Goal: Information Seeking & Learning: Learn about a topic

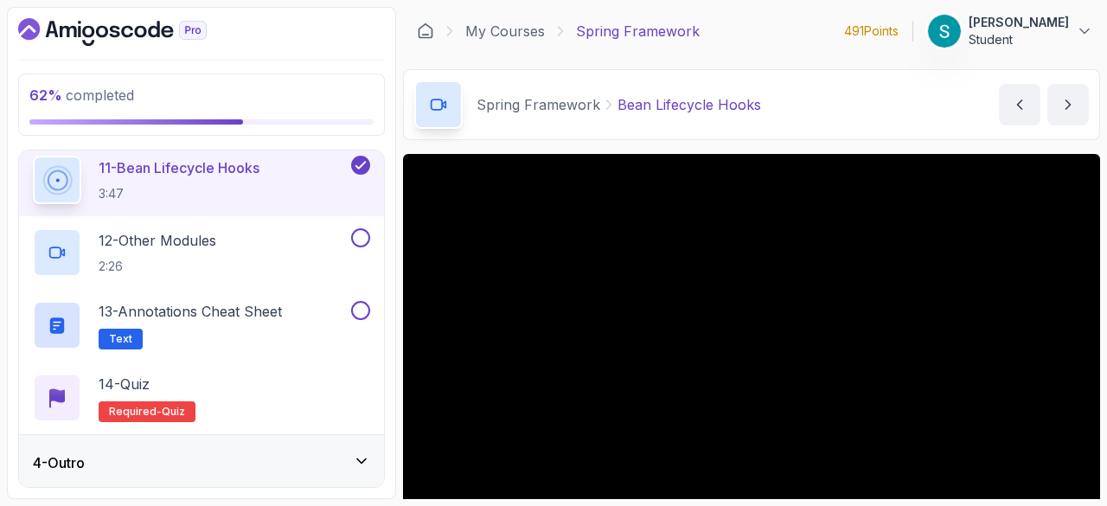
scroll to position [118, 0]
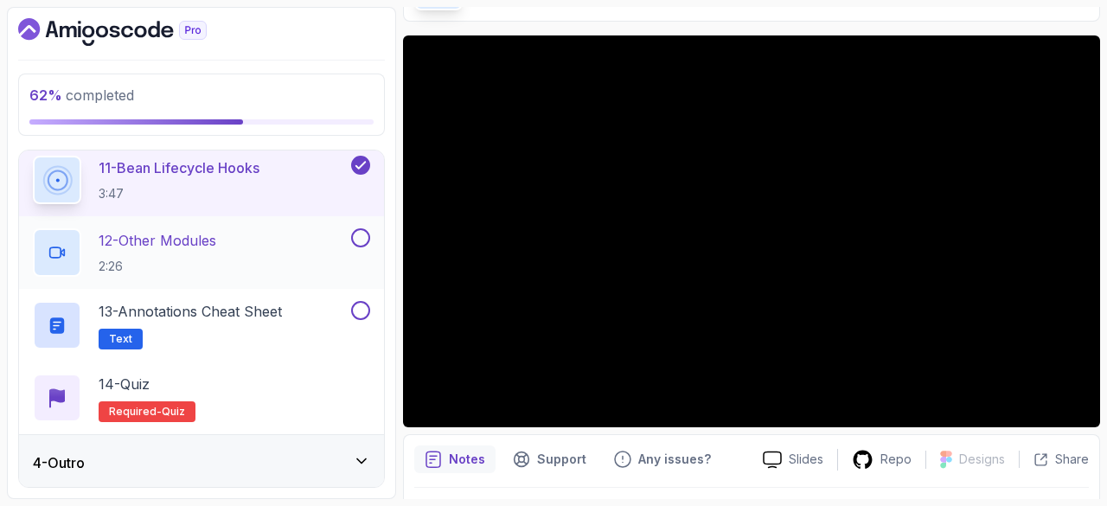
click at [203, 231] on p "12 - Other Modules" at bounding box center [158, 240] width 118 height 21
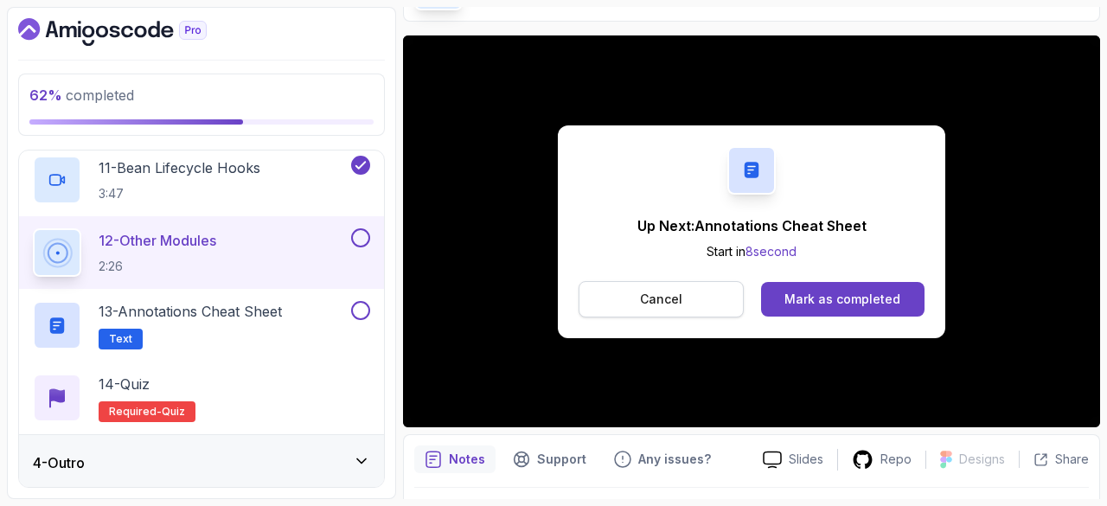
click at [688, 306] on button "Cancel" at bounding box center [661, 299] width 165 height 36
click at [853, 295] on div "Mark as completed" at bounding box center [842, 299] width 116 height 17
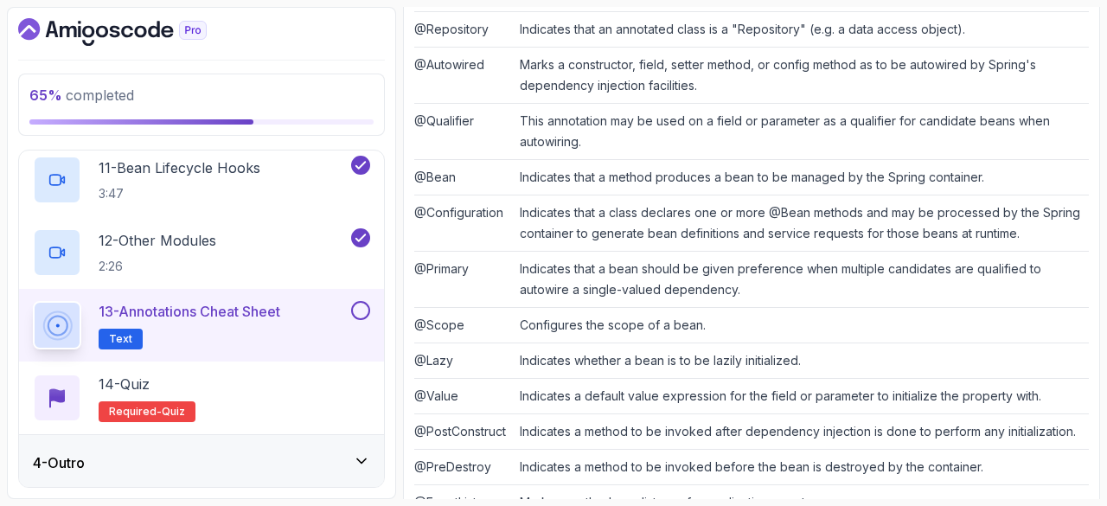
scroll to position [600, 0]
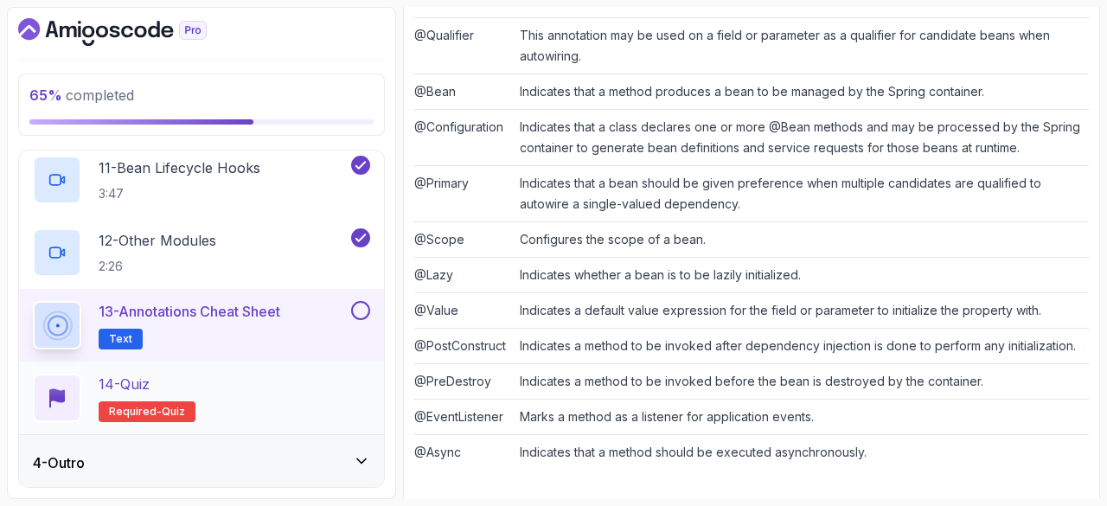
click at [146, 381] on p "14 - Quiz" at bounding box center [124, 384] width 51 height 21
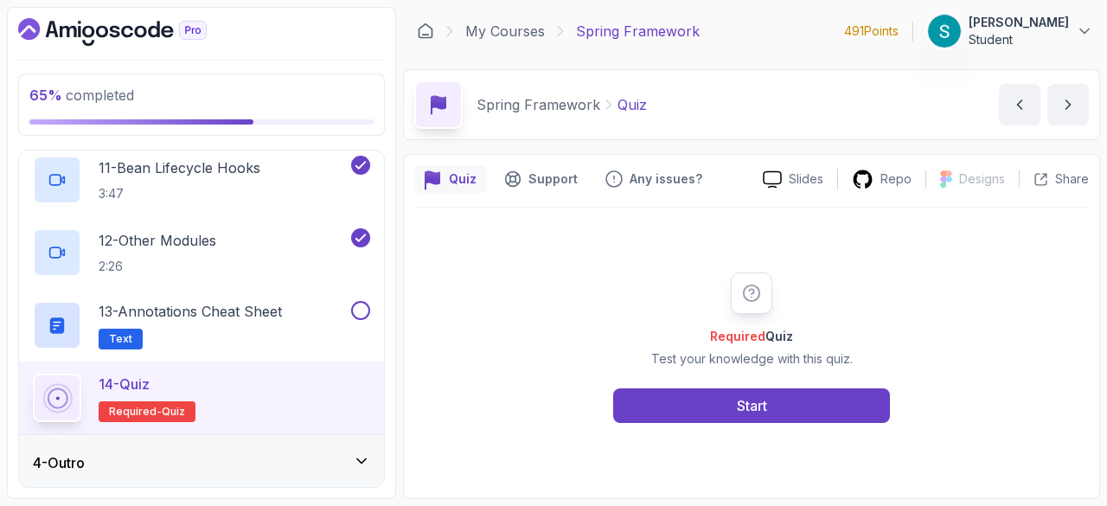
click at [790, 425] on div "Required Quiz Test your knowledge with this quiz. Start" at bounding box center [751, 348] width 675 height 280
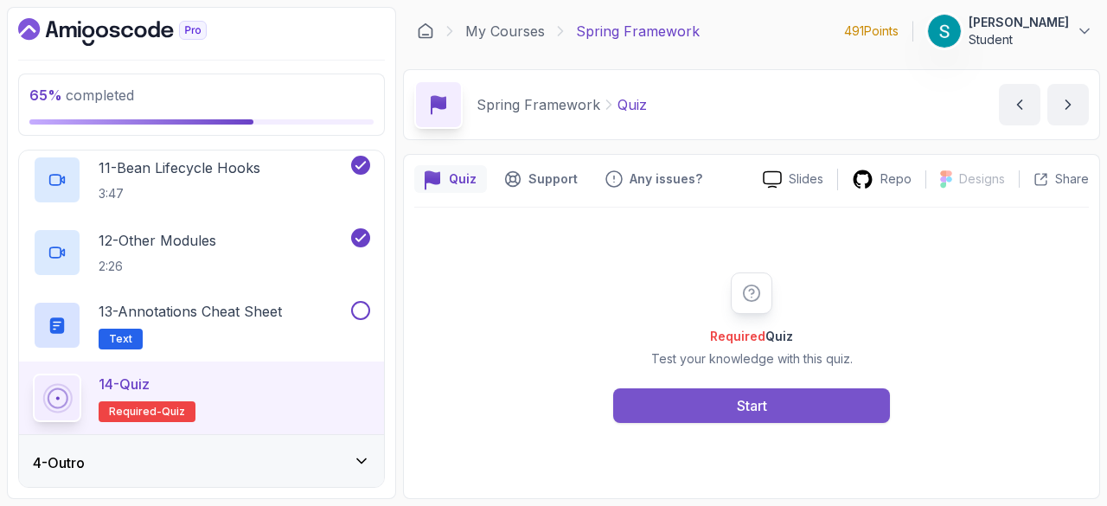
click at [774, 391] on button "Start" at bounding box center [751, 405] width 277 height 35
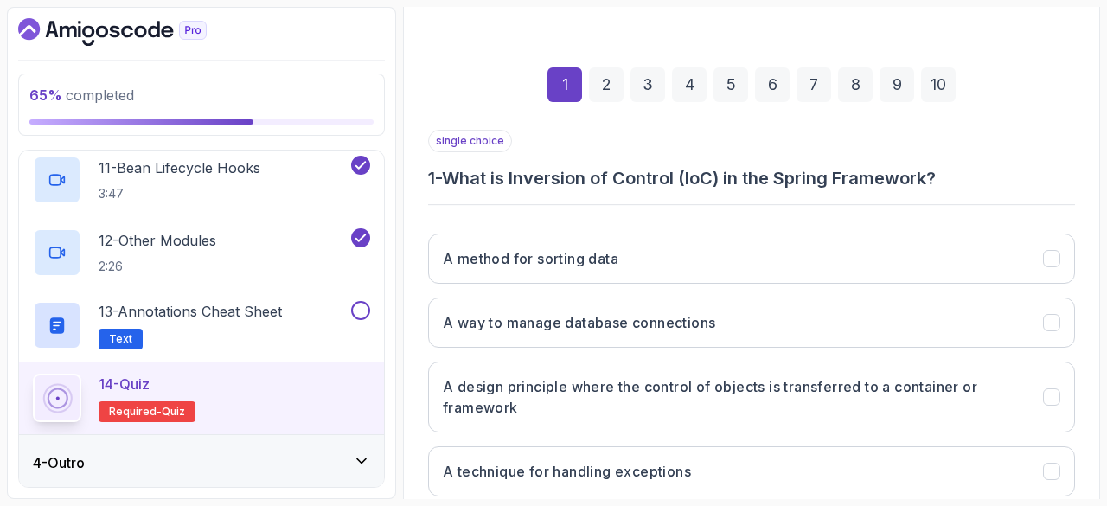
scroll to position [218, 0]
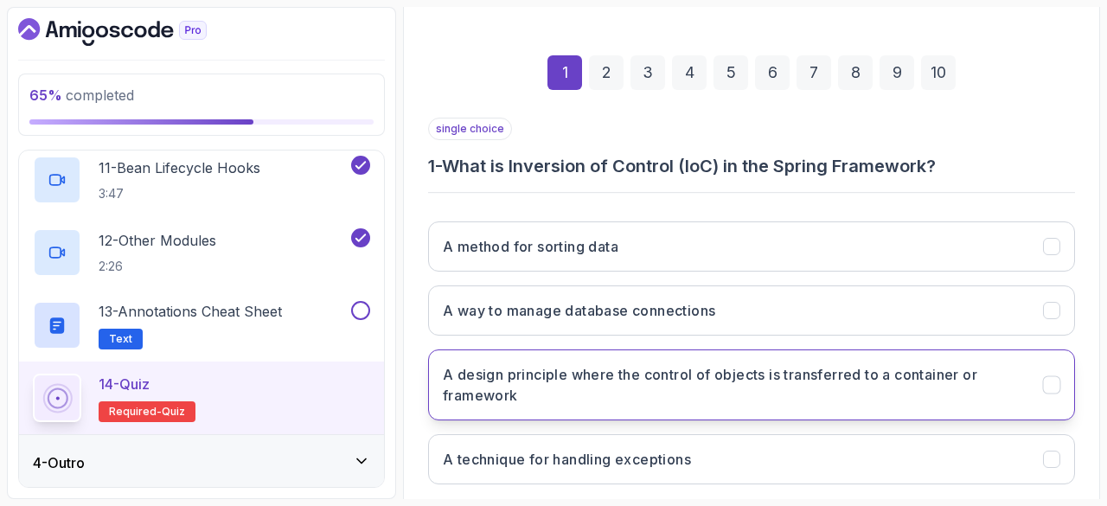
click at [652, 374] on h3 "A design principle where the control of objects is transferred to a container o…" at bounding box center [732, 385] width 579 height 42
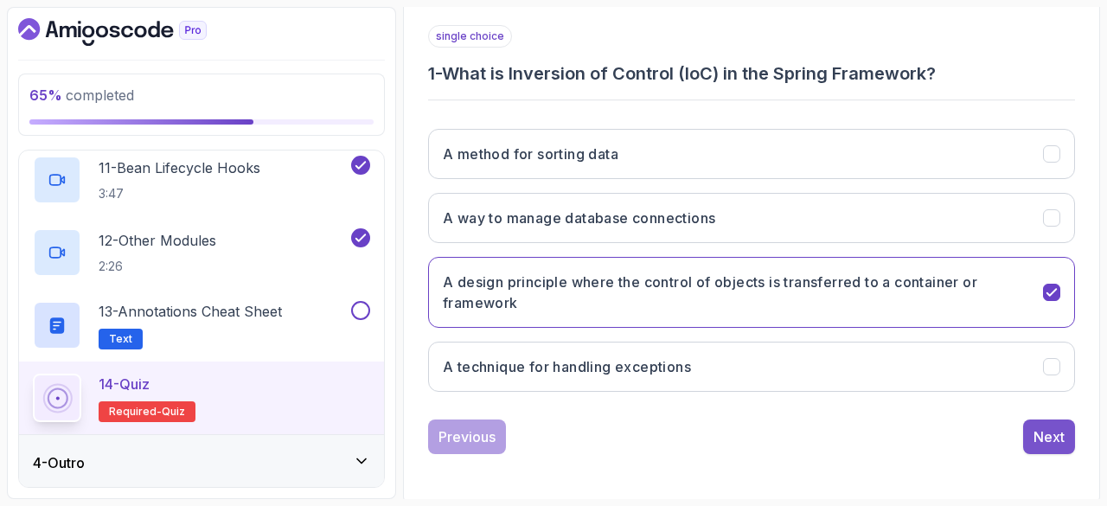
click at [1053, 427] on div "Next" at bounding box center [1048, 436] width 31 height 21
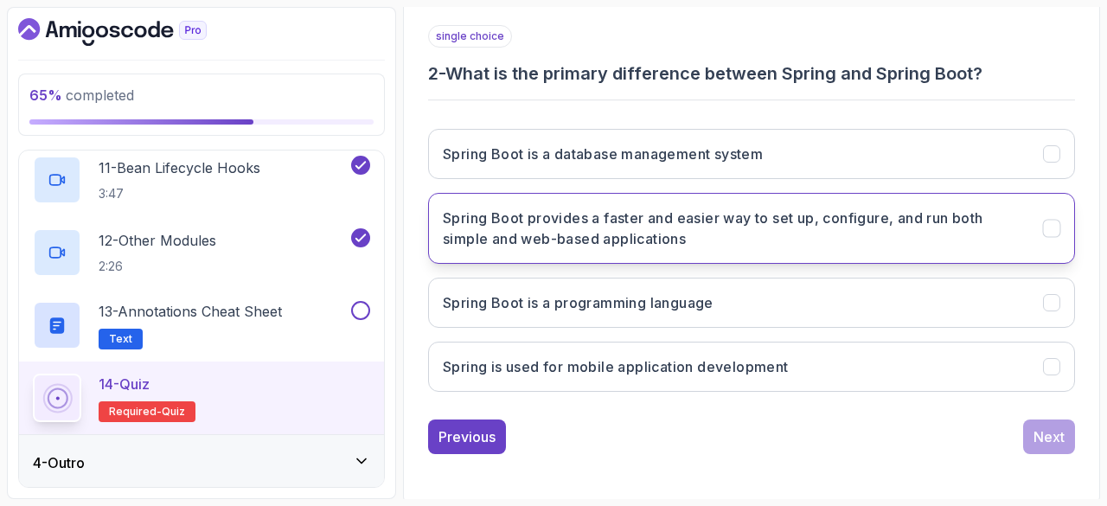
click at [681, 245] on h3 "Spring Boot provides a faster and easier way to set up, configure, and run both…" at bounding box center [732, 229] width 579 height 42
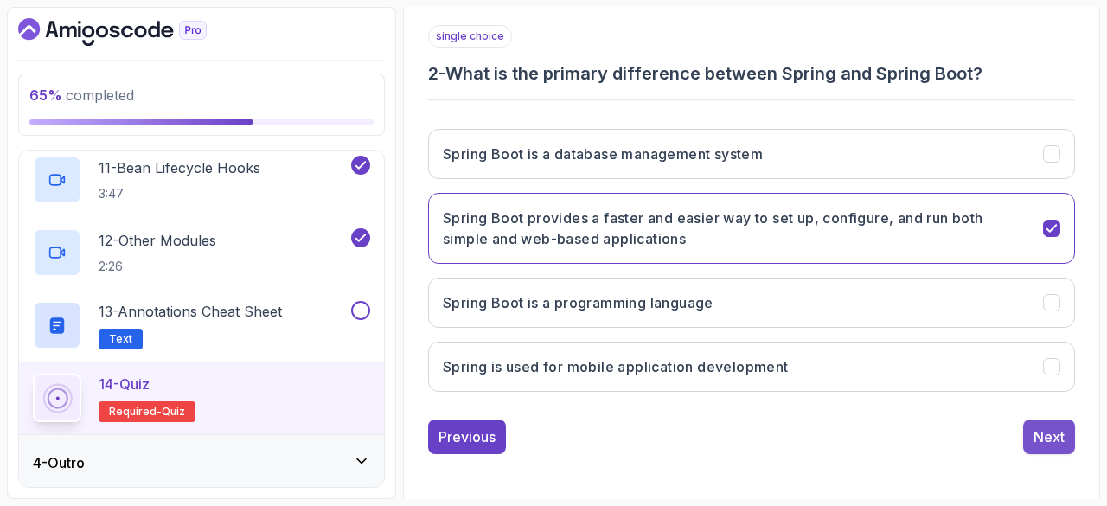
click at [1053, 437] on div "Next" at bounding box center [1048, 436] width 31 height 21
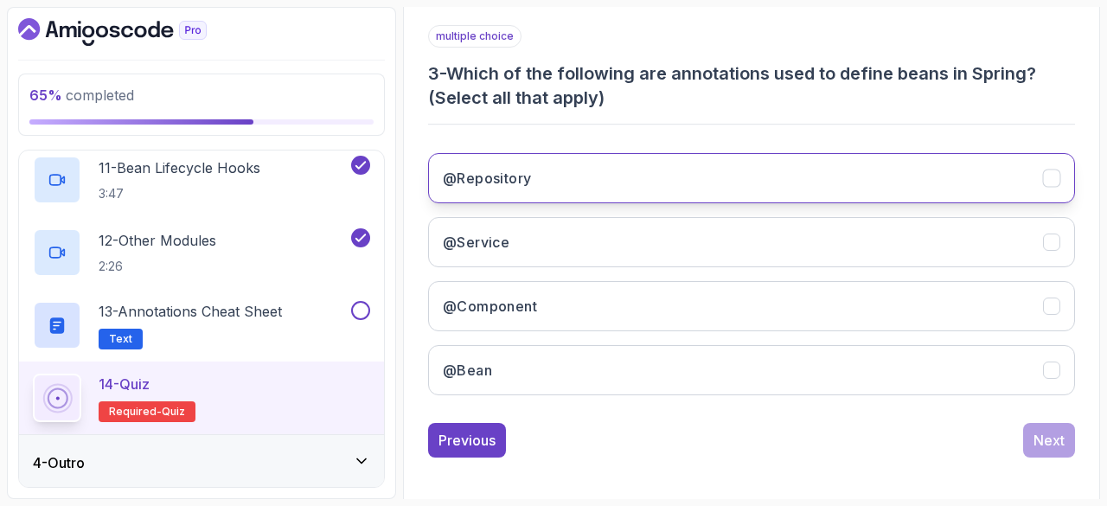
click at [746, 183] on button "@Repository" at bounding box center [751, 178] width 647 height 50
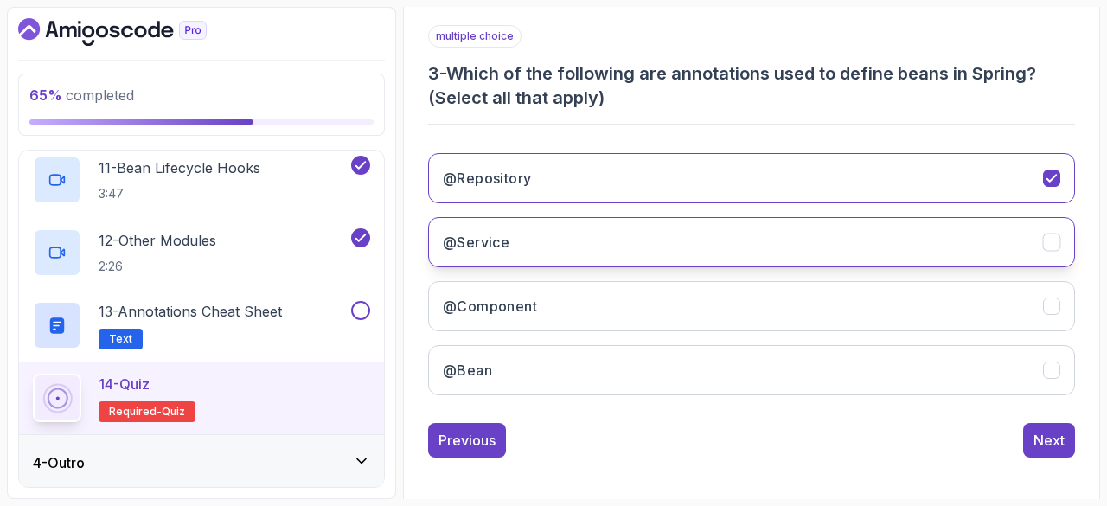
click at [728, 233] on button "@Service" at bounding box center [751, 242] width 647 height 50
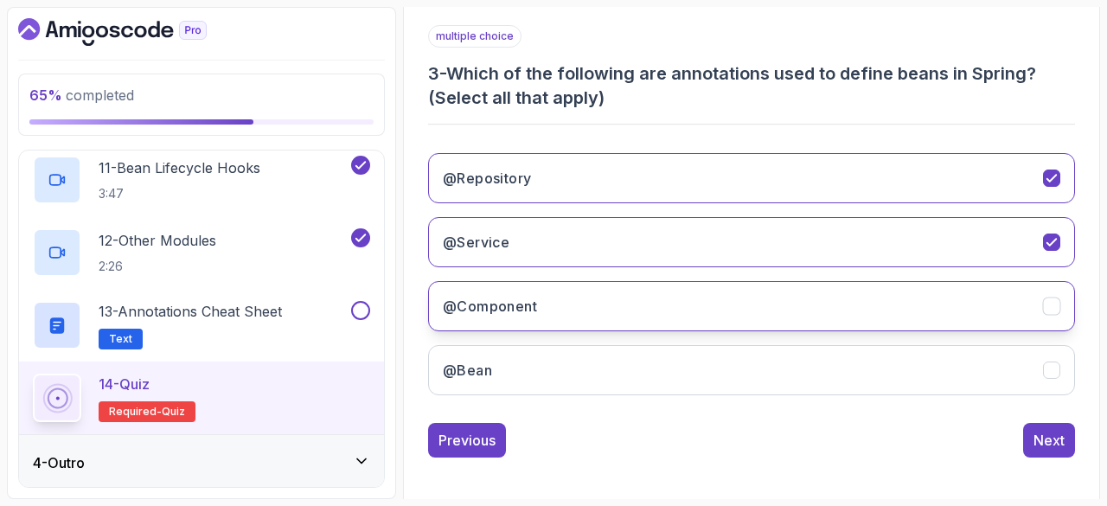
click at [703, 305] on button "@Component" at bounding box center [751, 306] width 647 height 50
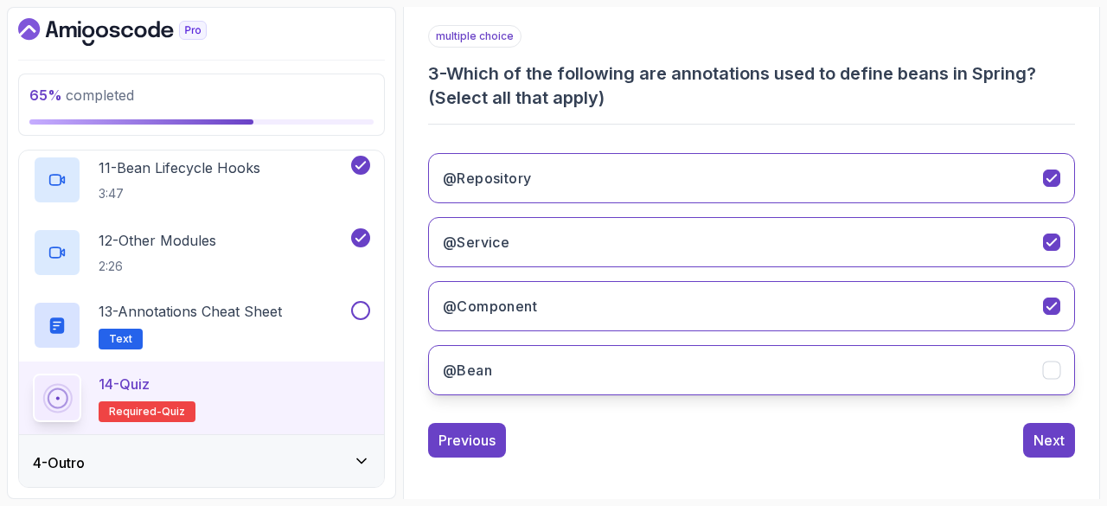
click at [681, 366] on button "@Bean" at bounding box center [751, 370] width 647 height 50
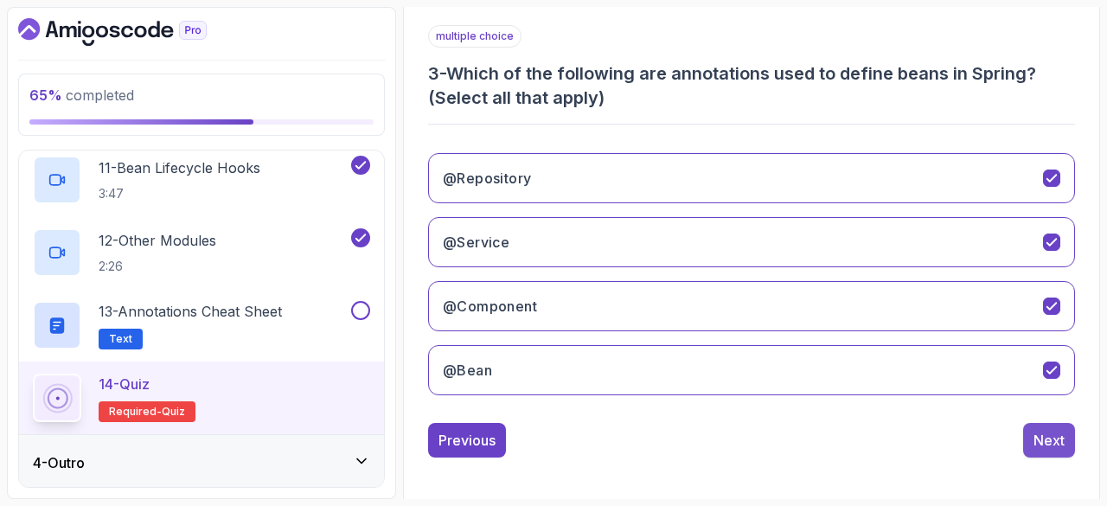
click at [1032, 429] on button "Next" at bounding box center [1049, 440] width 52 height 35
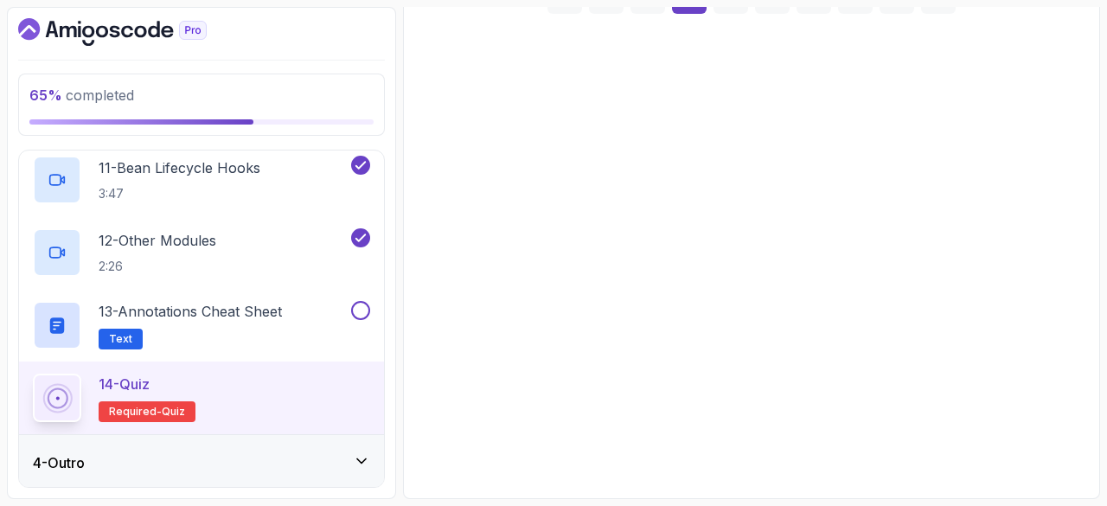
scroll to position [290, 0]
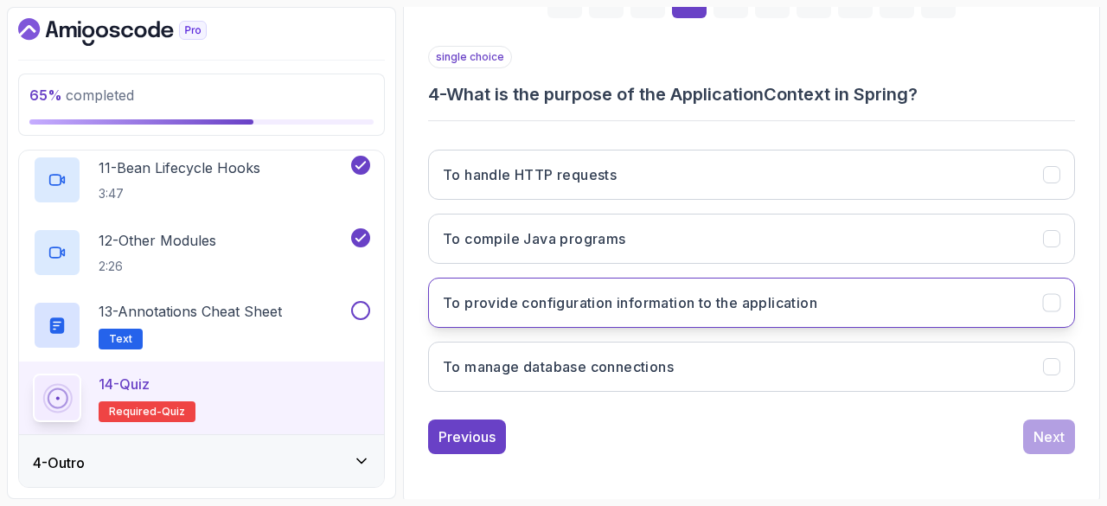
click at [612, 311] on button "To provide configuration information to the application" at bounding box center [751, 303] width 647 height 50
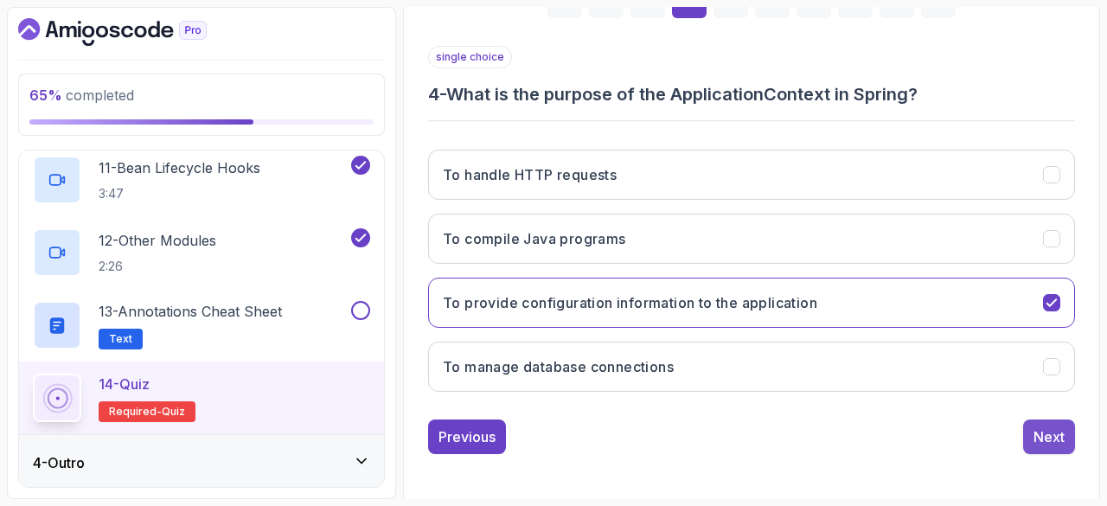
click at [1065, 440] on button "Next" at bounding box center [1049, 436] width 52 height 35
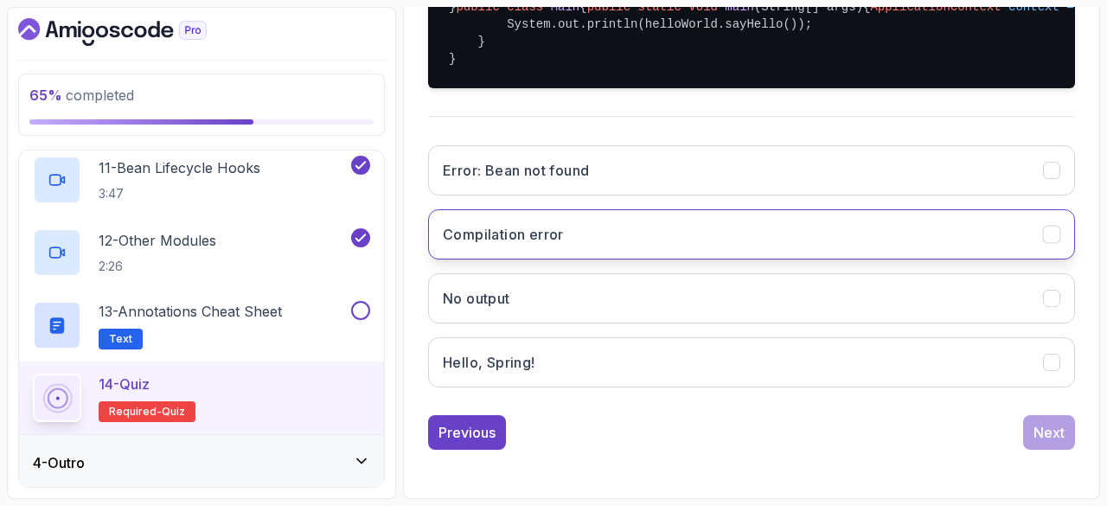
scroll to position [652, 0]
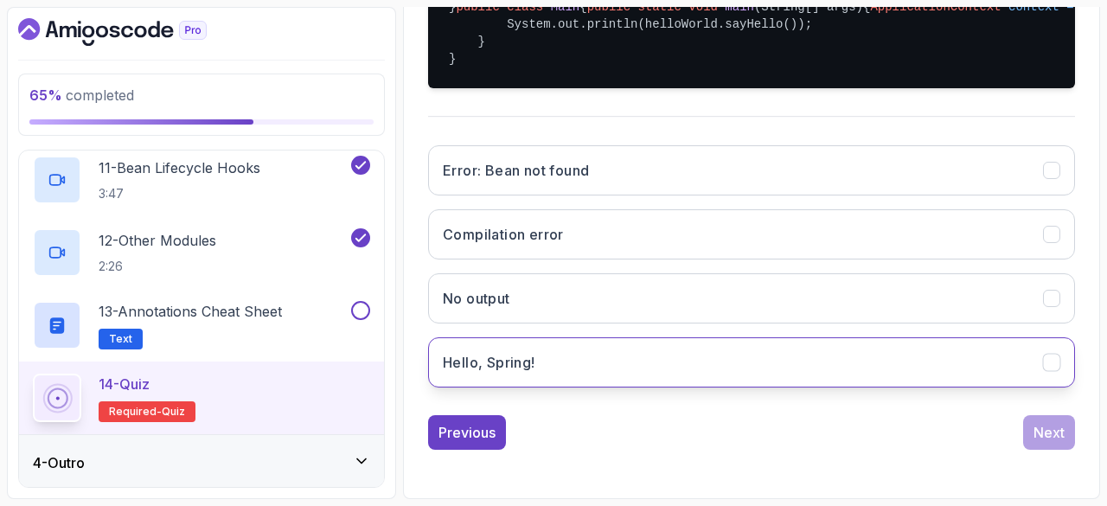
click at [692, 360] on button "Hello, Spring!" at bounding box center [751, 362] width 647 height 50
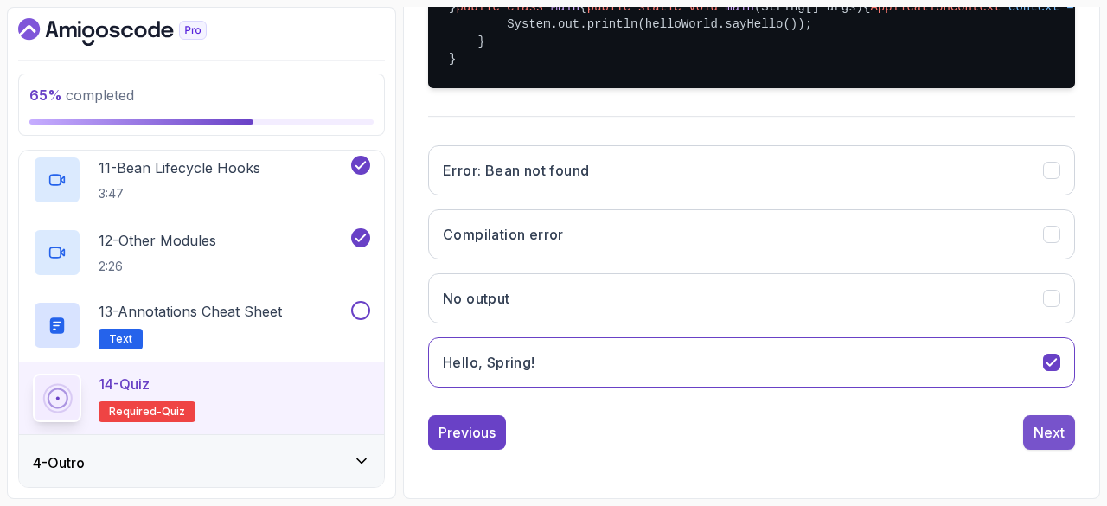
click at [1034, 430] on div "Next" at bounding box center [1048, 432] width 31 height 21
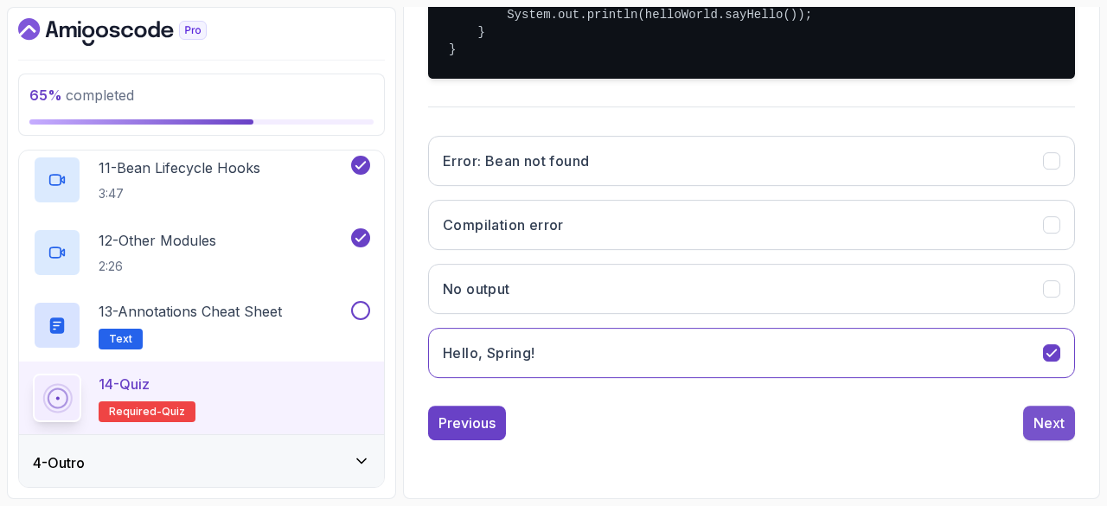
scroll to position [290, 0]
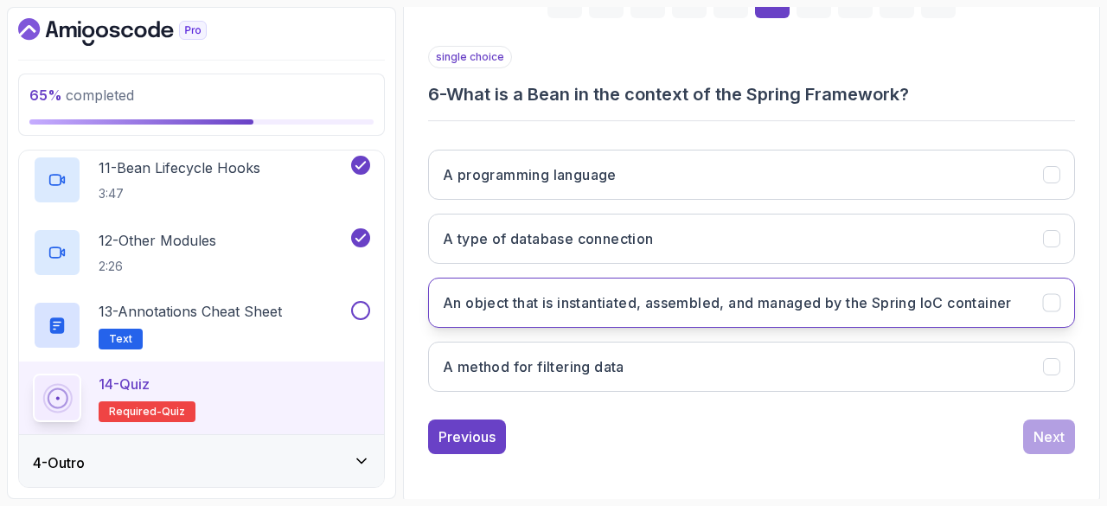
click at [1005, 297] on h3 "An object that is instantiated, assembled, and managed by the Spring IoC contai…" at bounding box center [727, 302] width 569 height 21
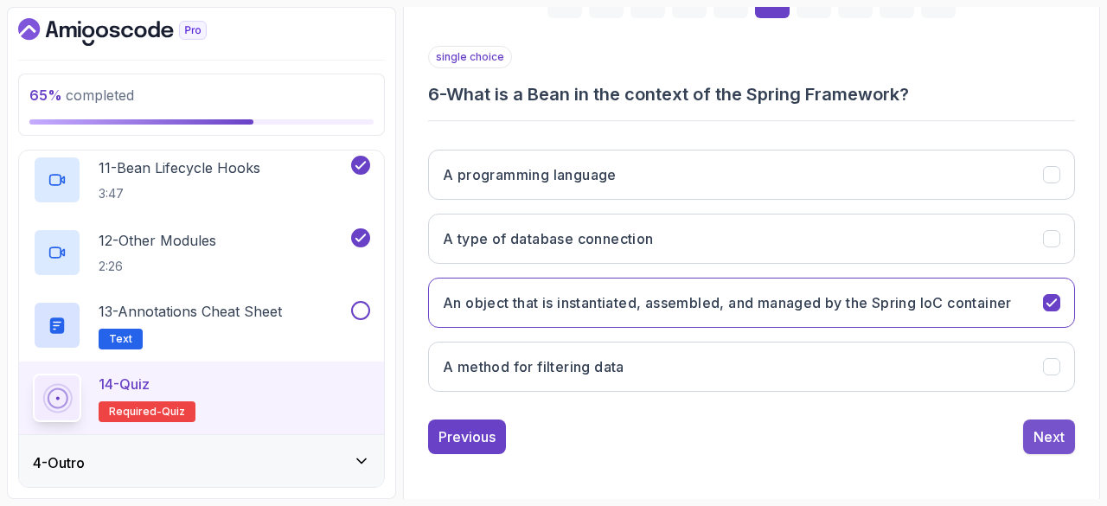
click at [1054, 433] on div "Next" at bounding box center [1048, 436] width 31 height 21
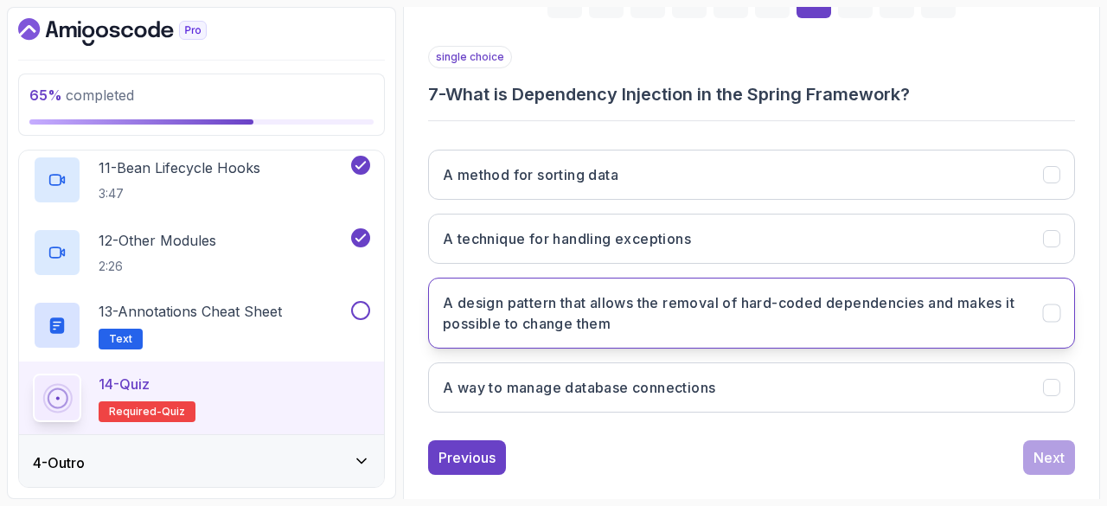
click at [875, 332] on button "A design pattern that allows the removal of hard-coded dependencies and makes i…" at bounding box center [751, 313] width 647 height 71
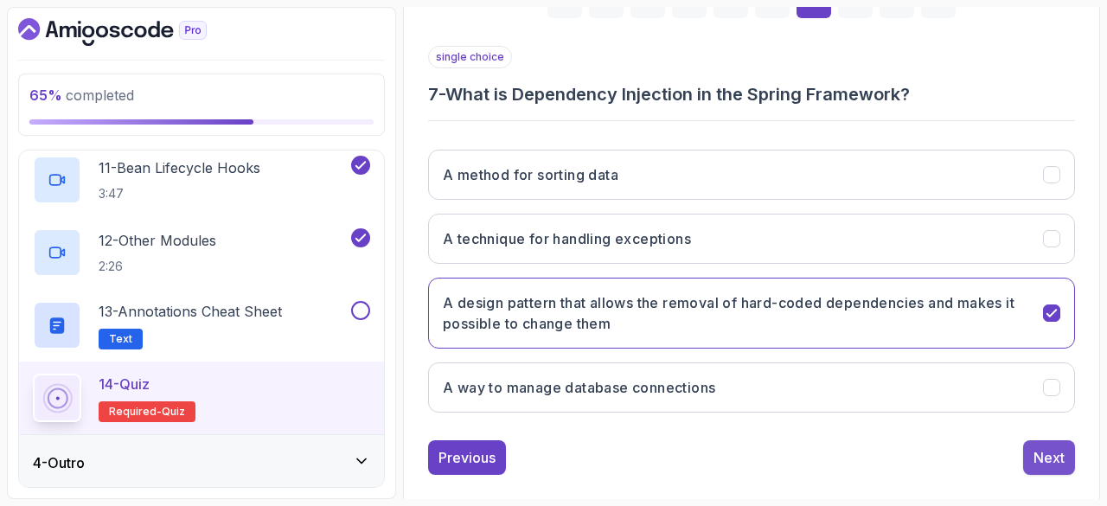
click at [1052, 454] on div "Next" at bounding box center [1048, 457] width 31 height 21
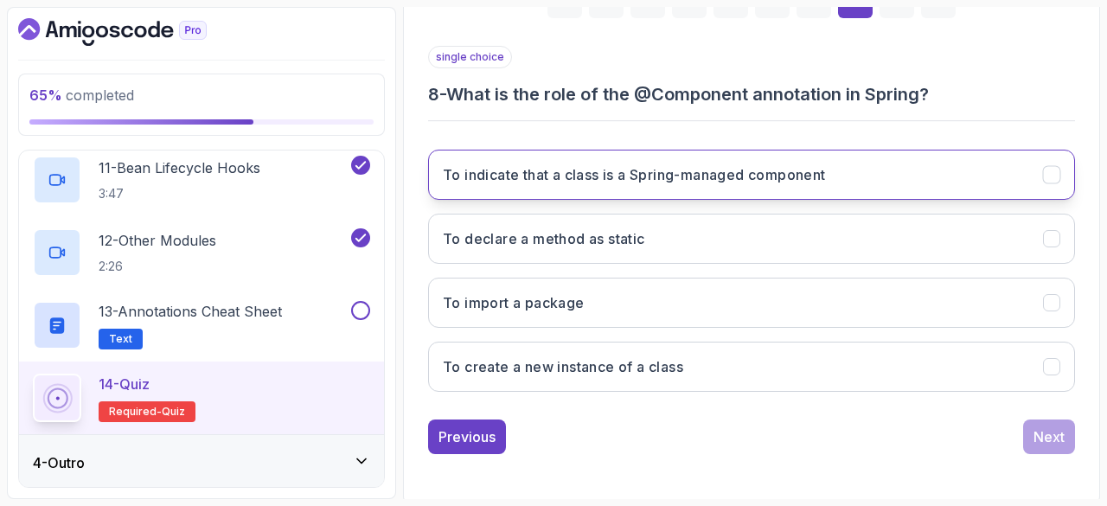
click at [907, 172] on button "To indicate that a class is a Spring-managed component" at bounding box center [751, 175] width 647 height 50
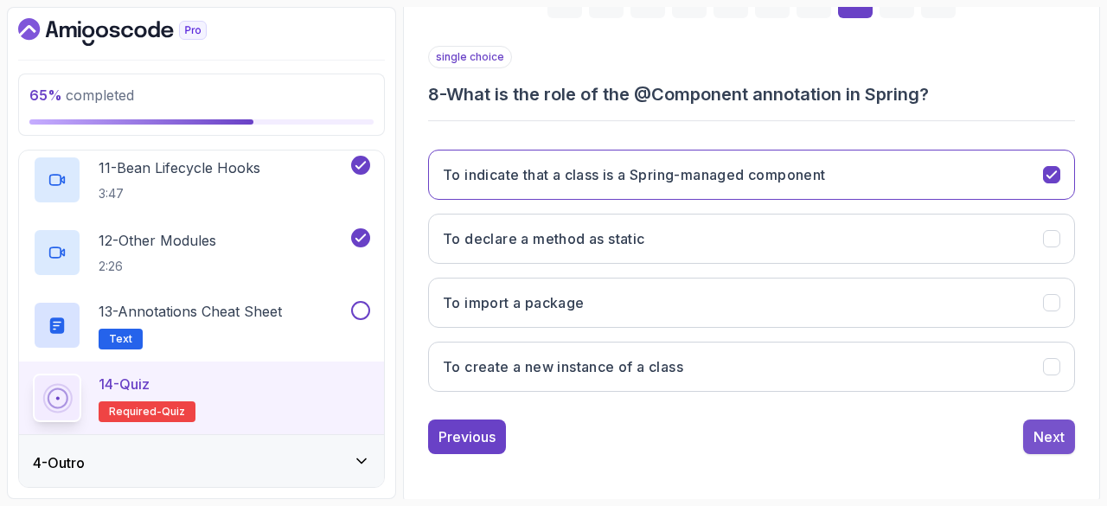
click at [1064, 433] on div "Next" at bounding box center [1048, 436] width 31 height 21
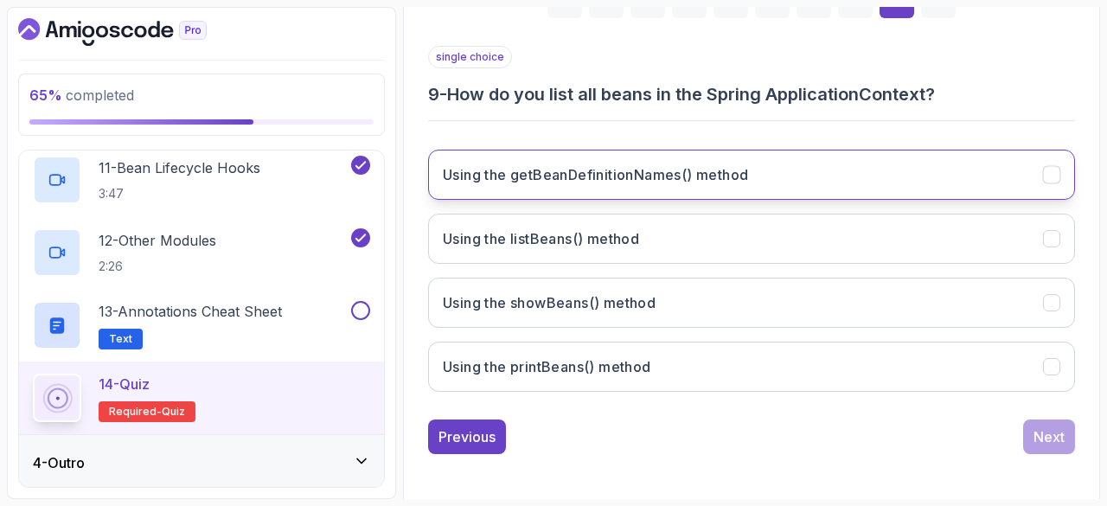
click at [853, 177] on button "Using the getBeanDefinitionNames() method" at bounding box center [751, 175] width 647 height 50
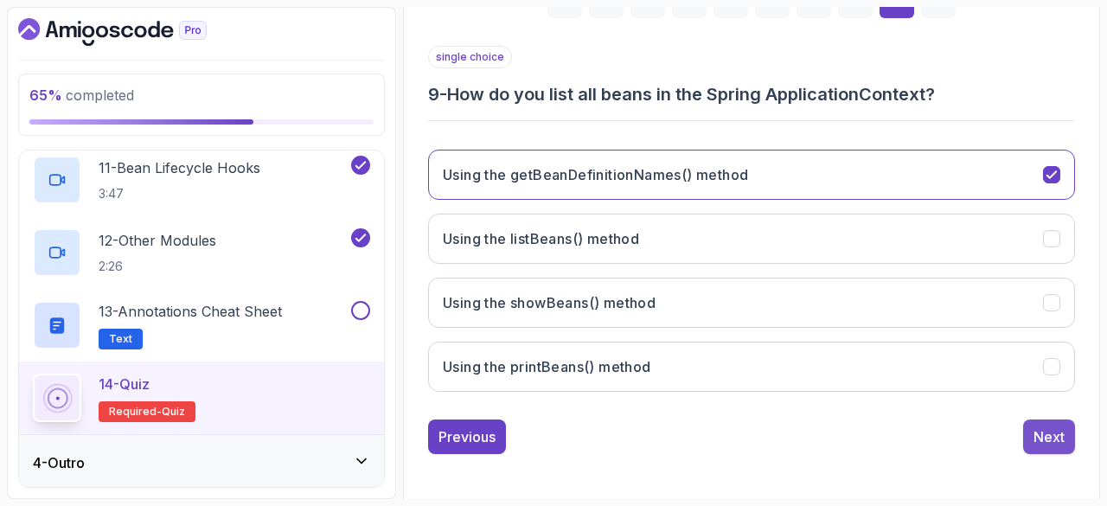
click at [1046, 437] on div "Next" at bounding box center [1048, 436] width 31 height 21
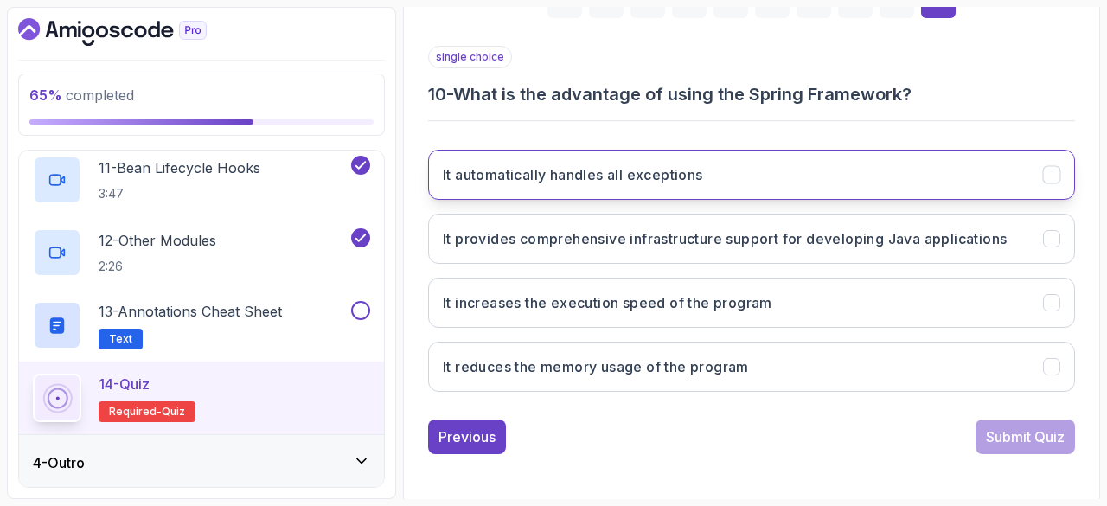
click at [1014, 165] on button "It automatically handles all exceptions" at bounding box center [751, 175] width 647 height 50
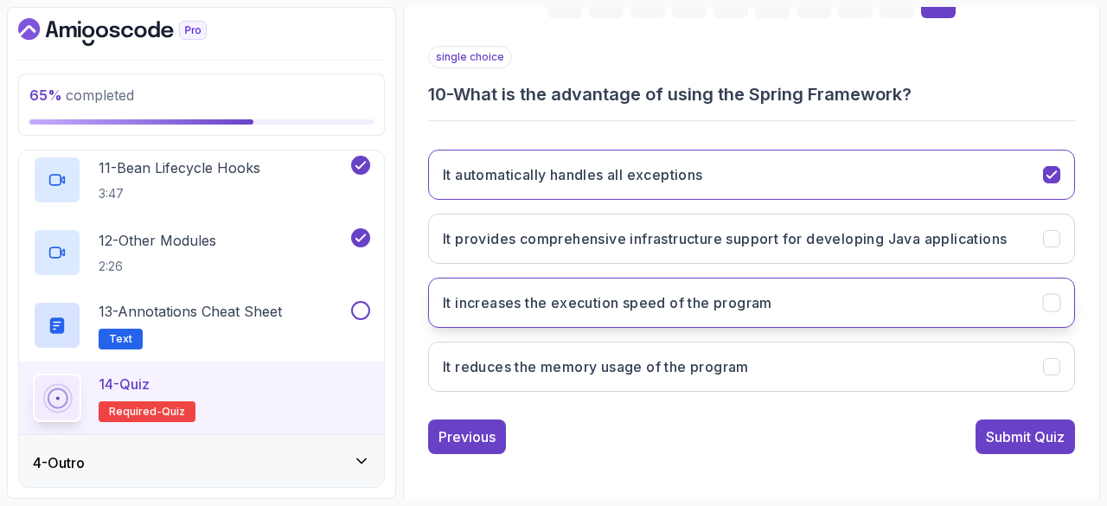
click at [906, 316] on button "It increases the execution speed of the program" at bounding box center [751, 303] width 647 height 50
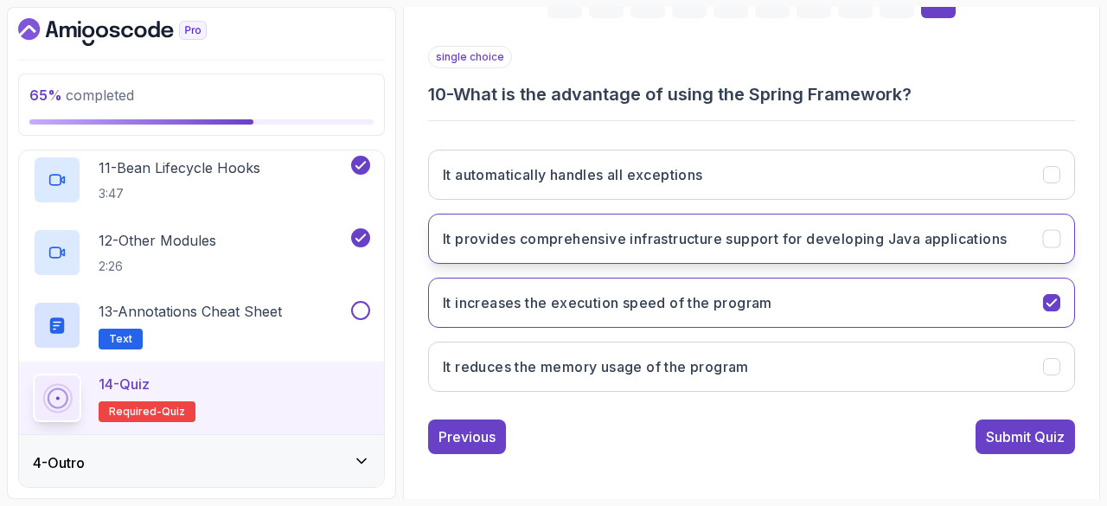
click at [906, 246] on button "It provides comprehensive infrastructure support for developing Java applicatio…" at bounding box center [751, 239] width 647 height 50
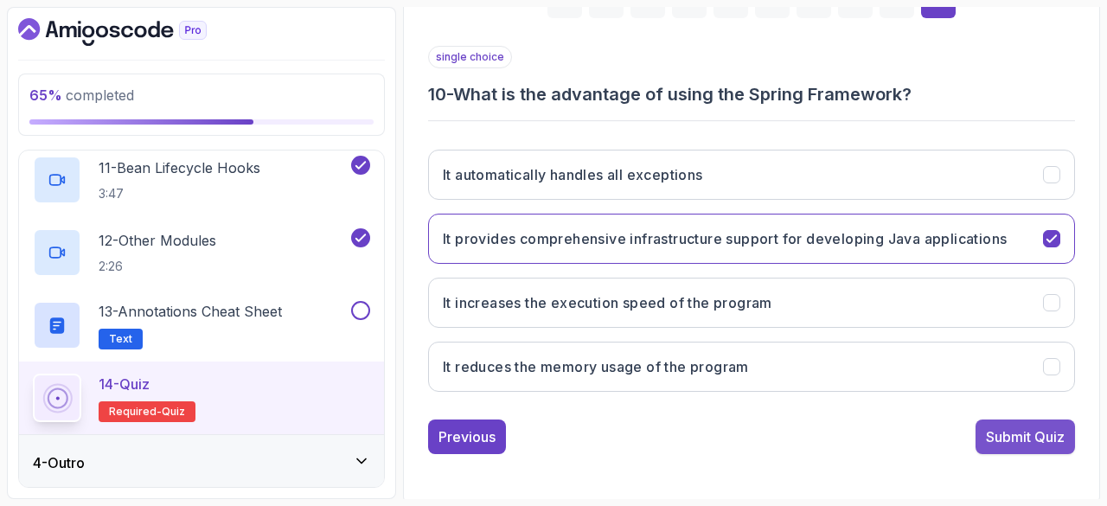
click at [1012, 433] on div "Submit Quiz" at bounding box center [1025, 436] width 79 height 21
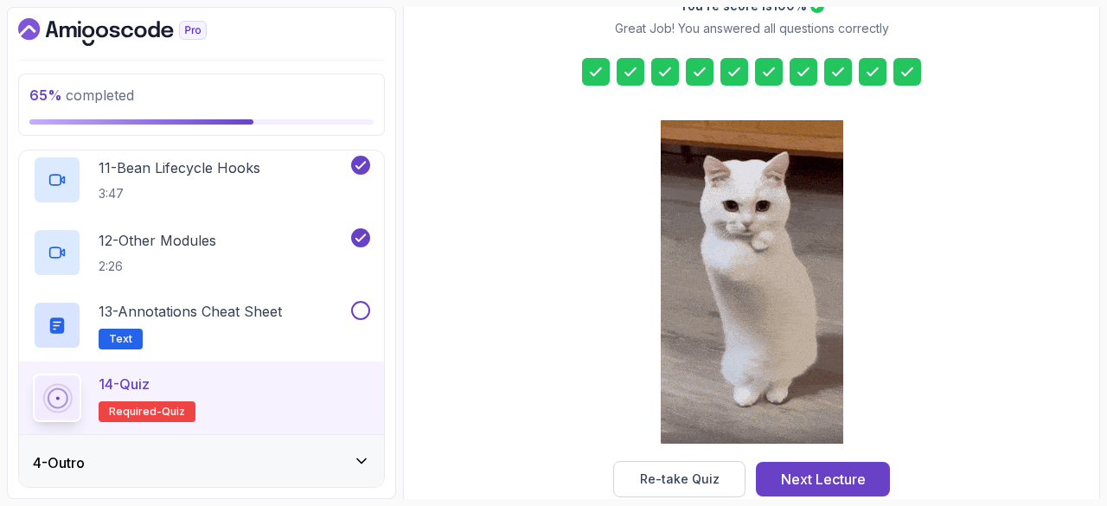
click at [323, 470] on div "4 - Outro" at bounding box center [201, 462] width 337 height 21
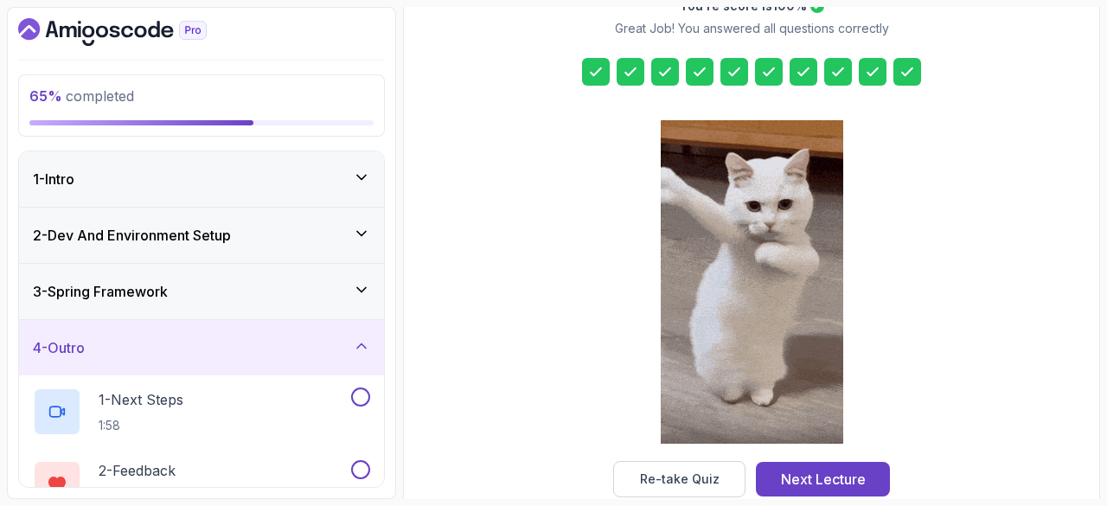
scroll to position [103, 0]
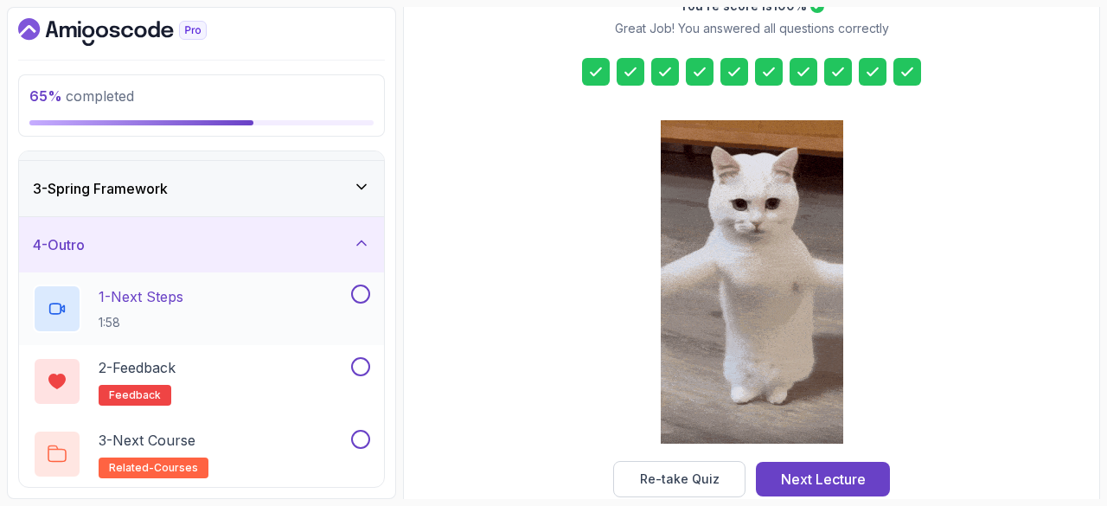
click at [356, 299] on button at bounding box center [360, 294] width 19 height 19
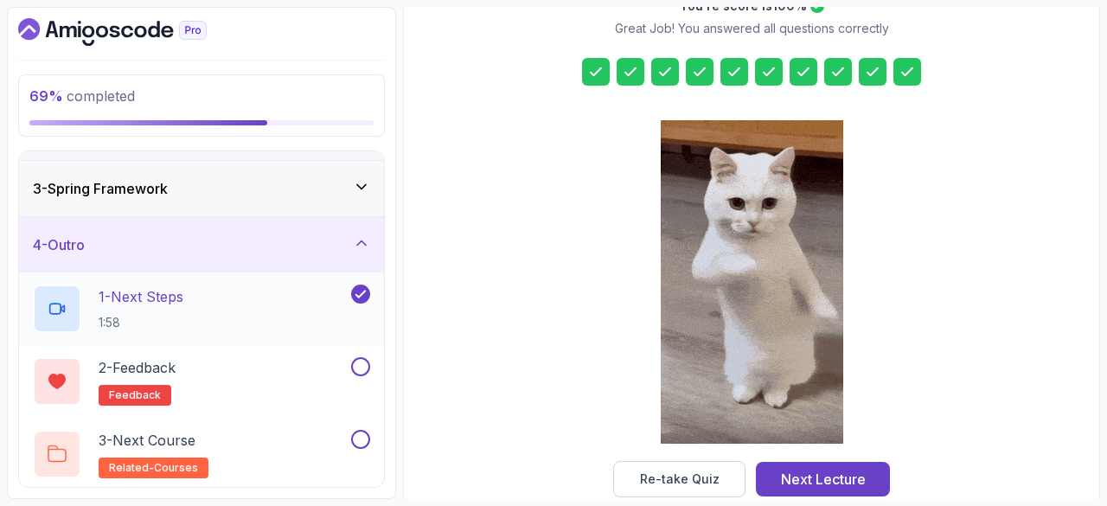
click at [163, 298] on p "1 - Next Steps" at bounding box center [141, 296] width 85 height 21
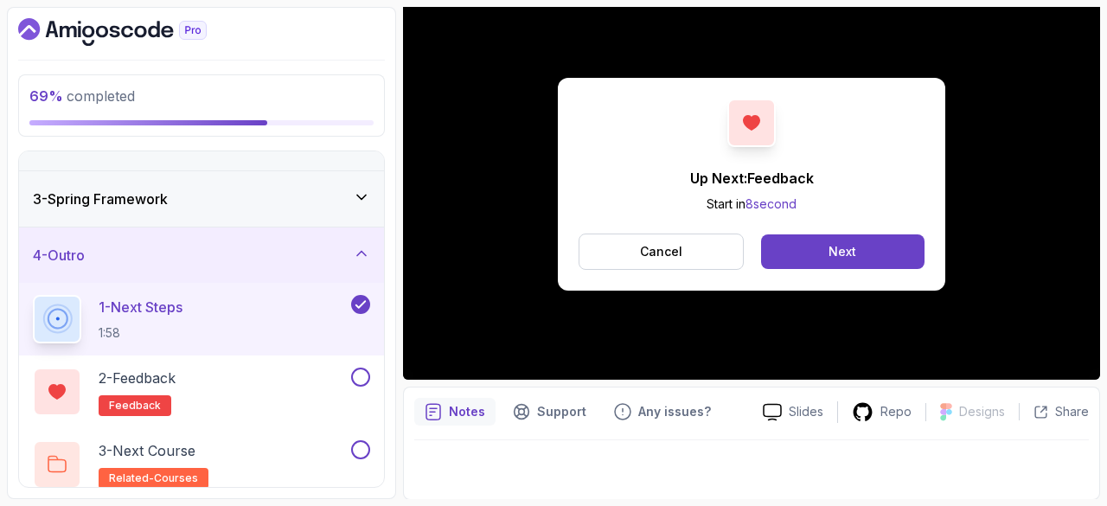
scroll to position [93, 0]
click at [157, 381] on p "2 - Feedback" at bounding box center [137, 377] width 77 height 21
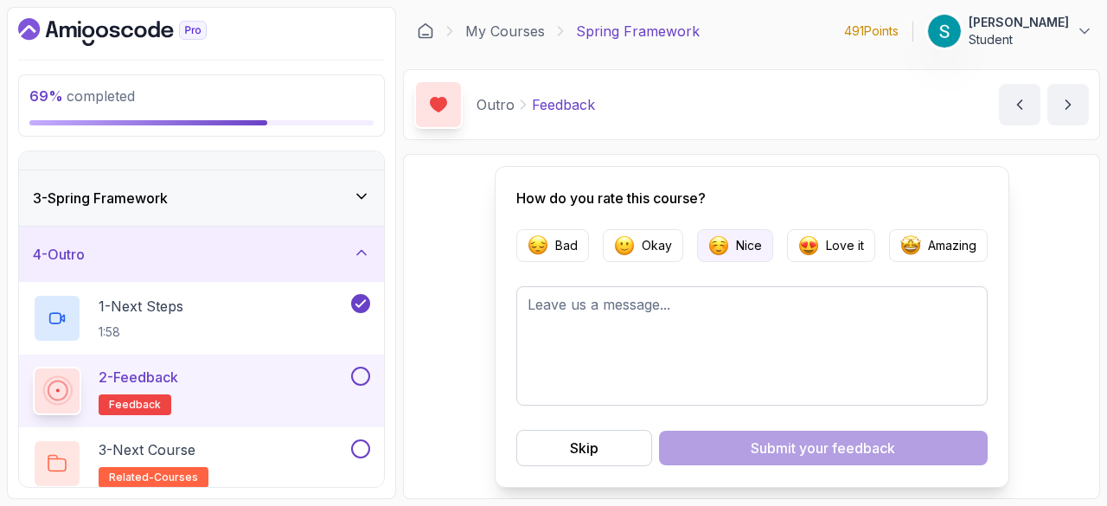
click at [733, 261] on button "Nice" at bounding box center [735, 245] width 76 height 33
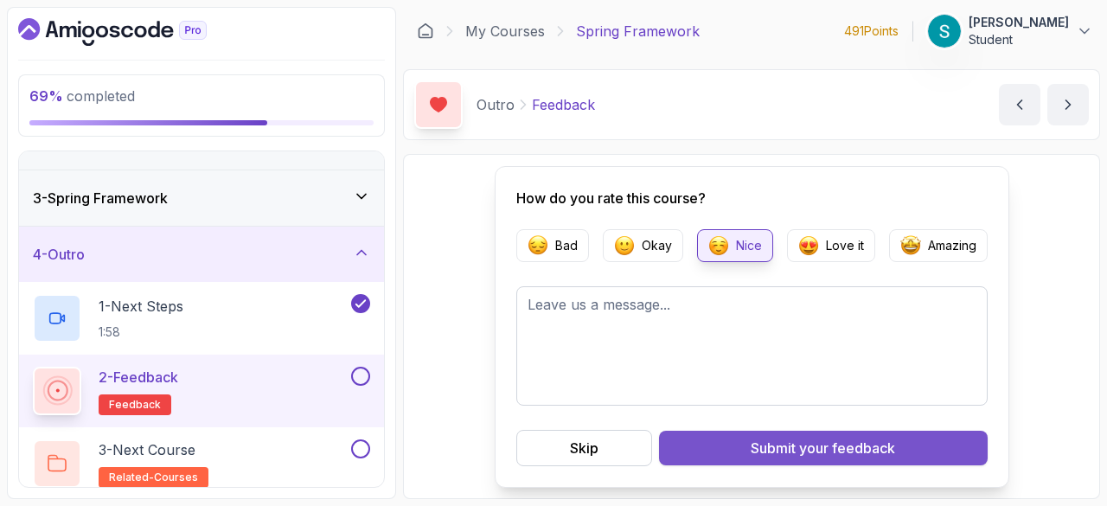
click at [797, 438] on div "Submit your feedback" at bounding box center [823, 448] width 144 height 21
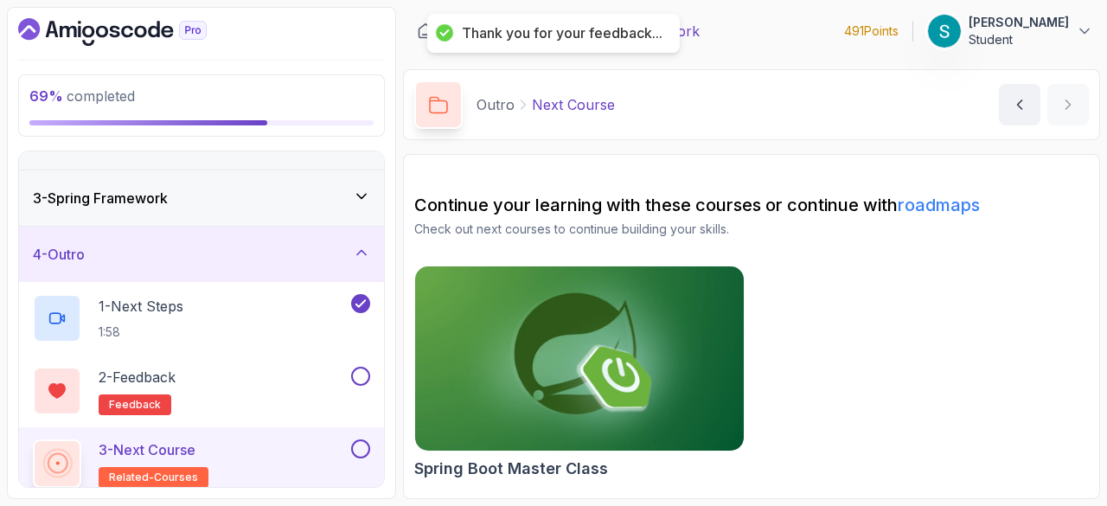
click at [541, 361] on img at bounding box center [579, 359] width 345 height 194
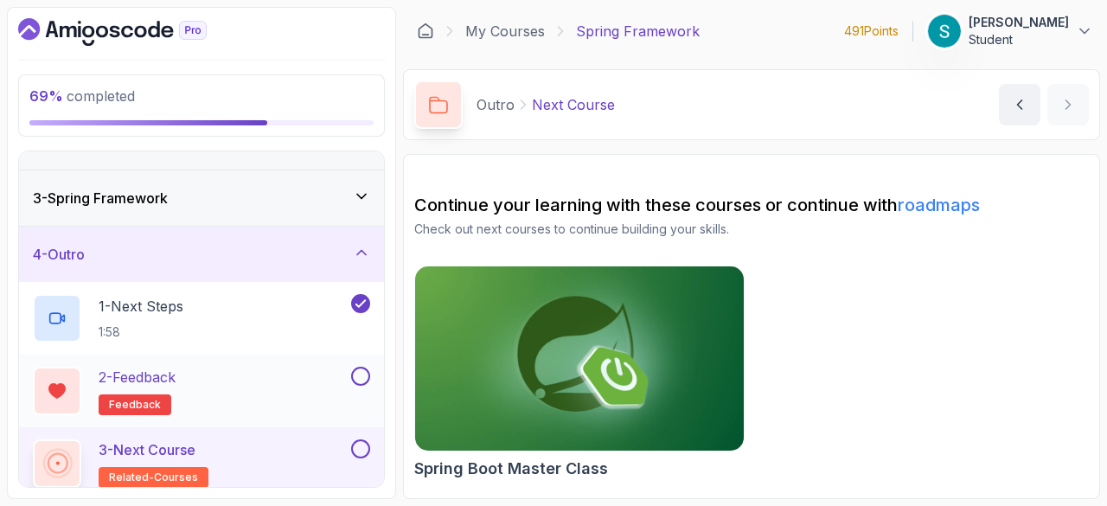
click at [363, 382] on button at bounding box center [360, 376] width 19 height 19
click at [361, 453] on button at bounding box center [360, 448] width 19 height 19
click at [162, 444] on p "3 - Next Course" at bounding box center [147, 449] width 97 height 21
click at [178, 447] on p "3 - Next Course" at bounding box center [147, 449] width 97 height 21
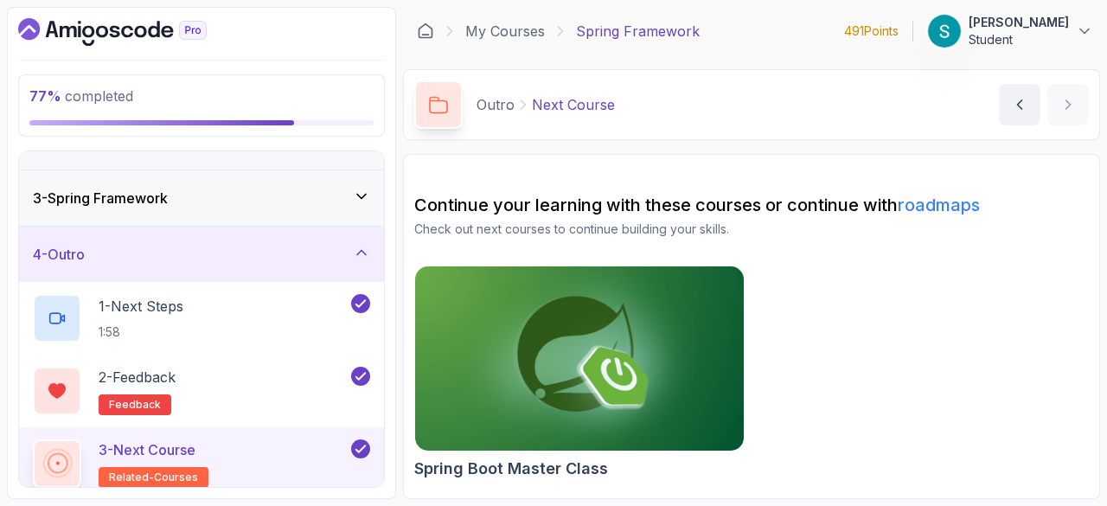
click at [178, 447] on p "3 - Next Course" at bounding box center [147, 449] width 97 height 21
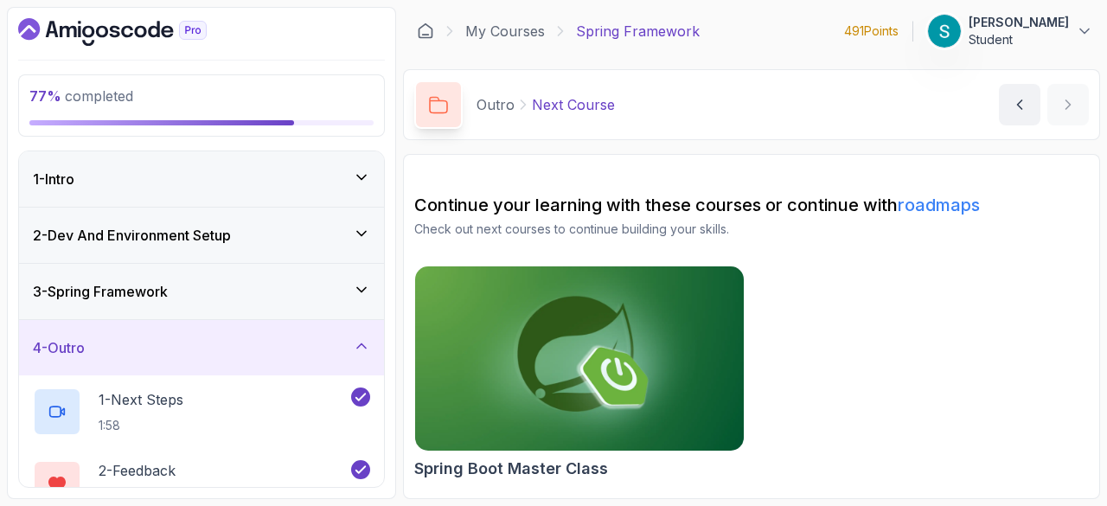
click at [294, 302] on div "3 - Spring Framework" at bounding box center [201, 291] width 365 height 55
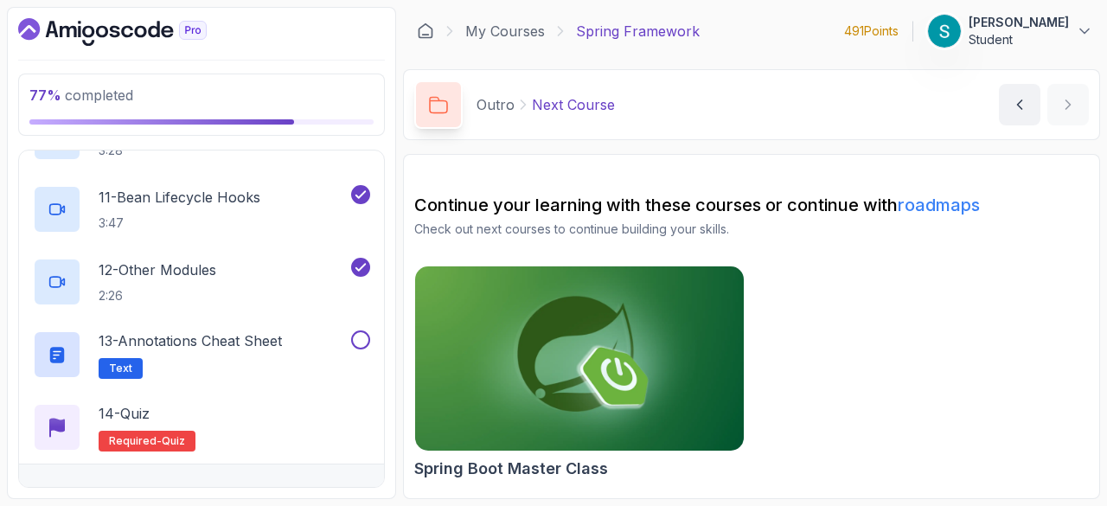
scroll to position [901, 0]
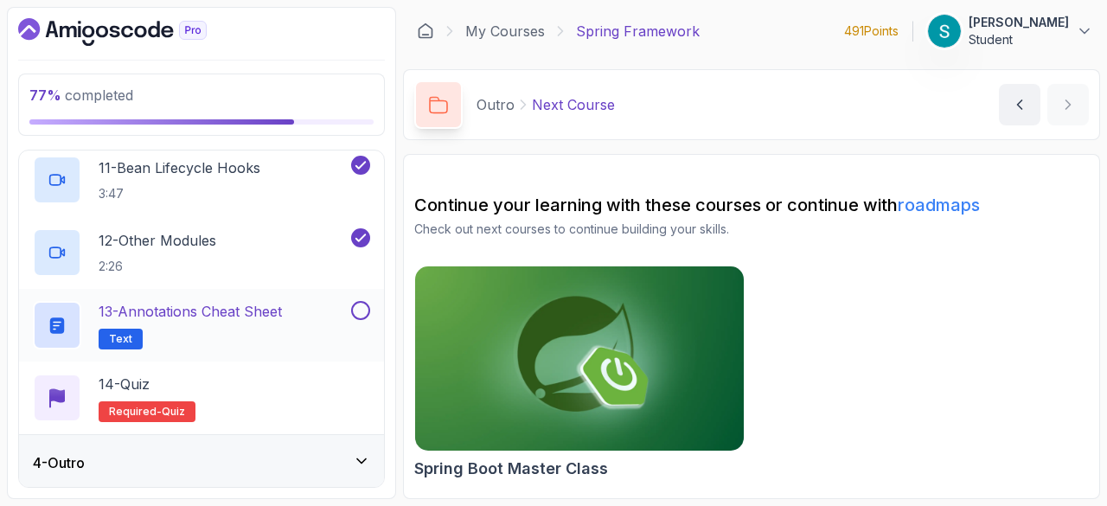
click at [359, 310] on button at bounding box center [360, 310] width 19 height 19
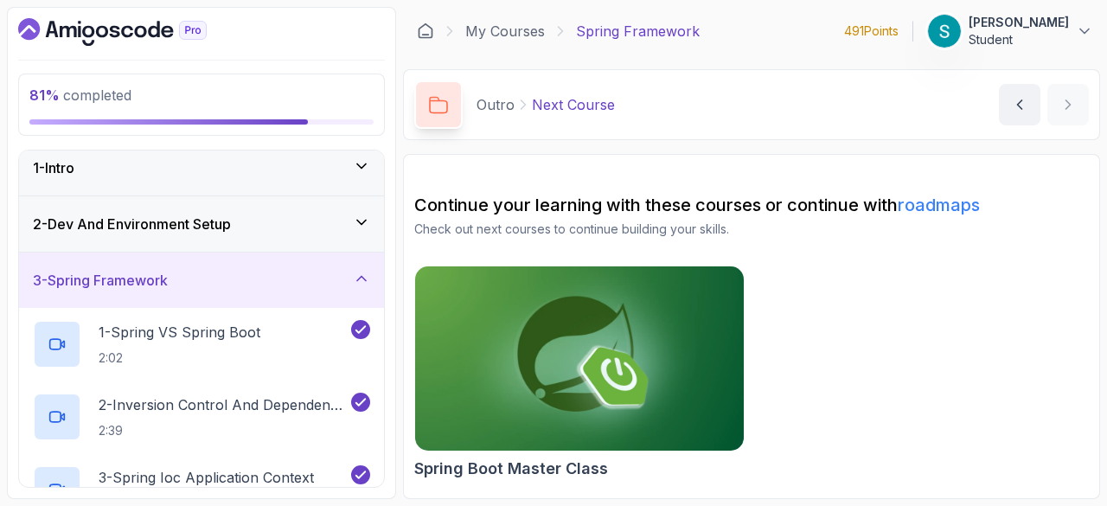
scroll to position [0, 0]
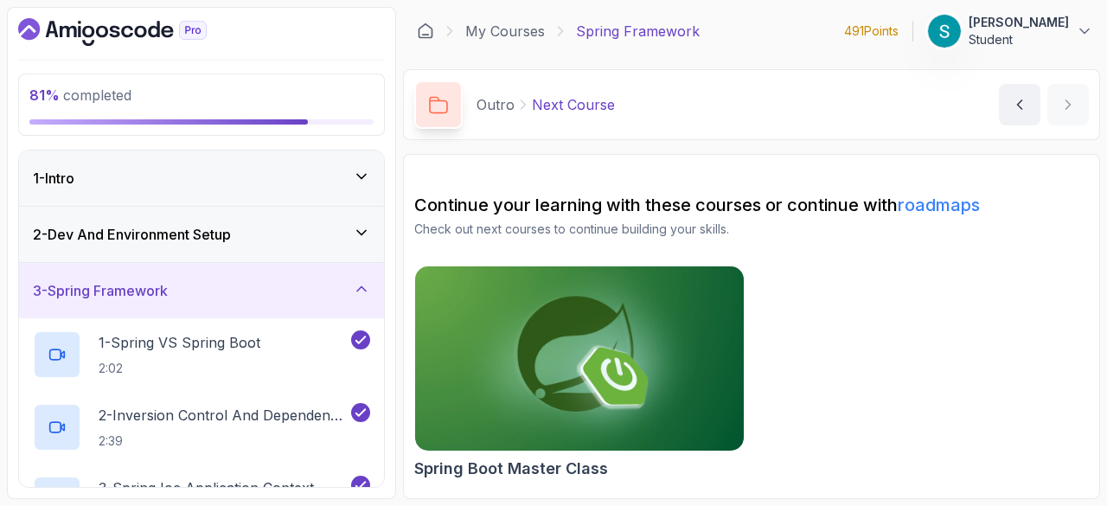
click at [242, 246] on div "2 - Dev And Environment Setup" at bounding box center [201, 234] width 365 height 55
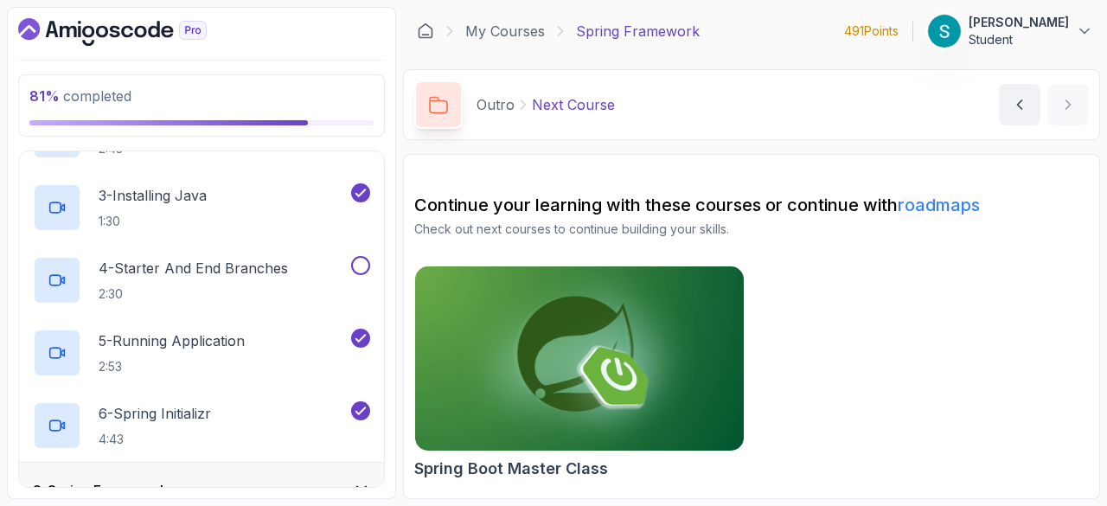
scroll to position [250, 0]
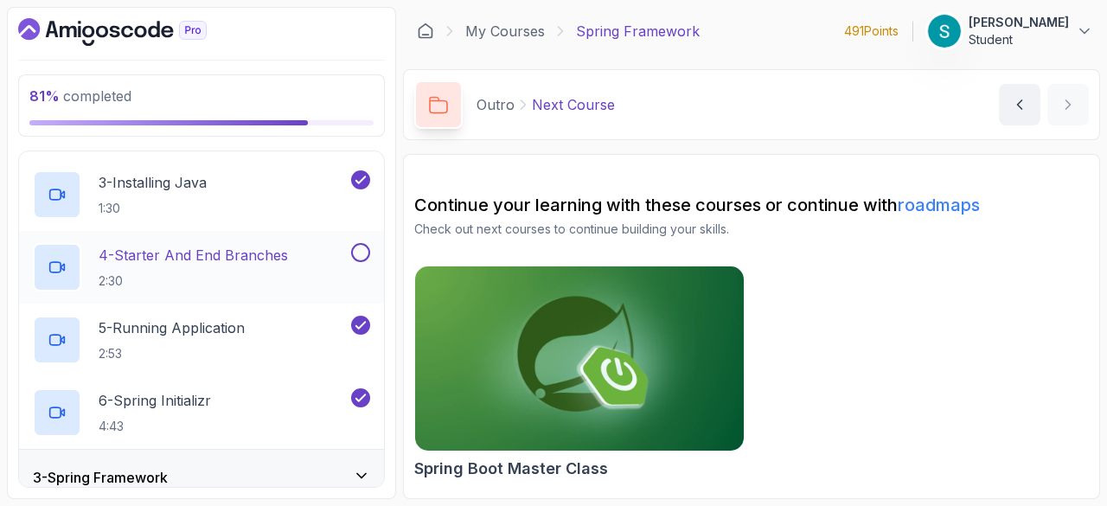
click at [367, 250] on button at bounding box center [360, 252] width 19 height 19
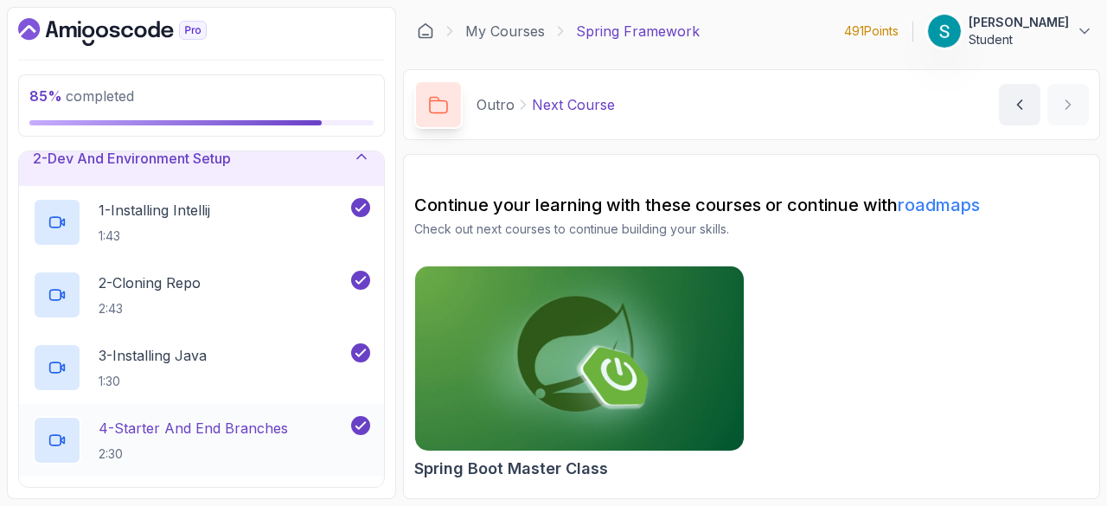
scroll to position [0, 0]
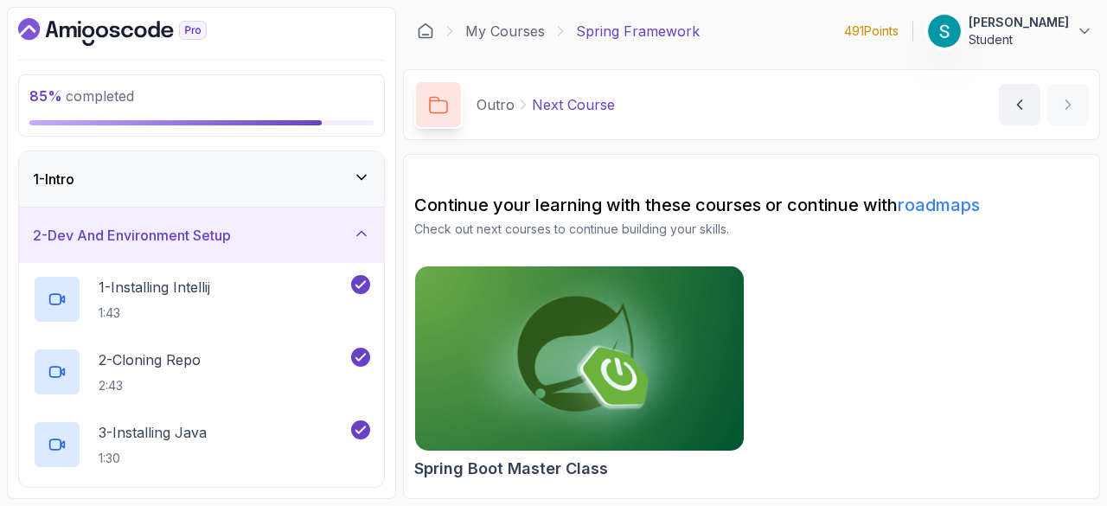
click at [301, 163] on div "1 - Intro" at bounding box center [201, 178] width 365 height 55
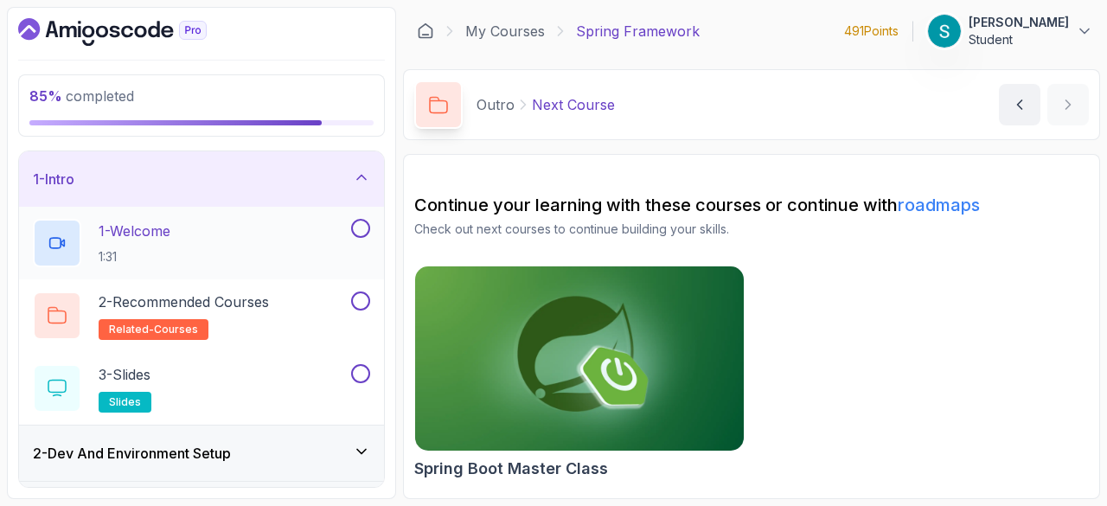
click at [367, 229] on button at bounding box center [360, 228] width 19 height 19
click at [359, 298] on button at bounding box center [360, 300] width 19 height 19
click at [368, 369] on button at bounding box center [360, 373] width 19 height 19
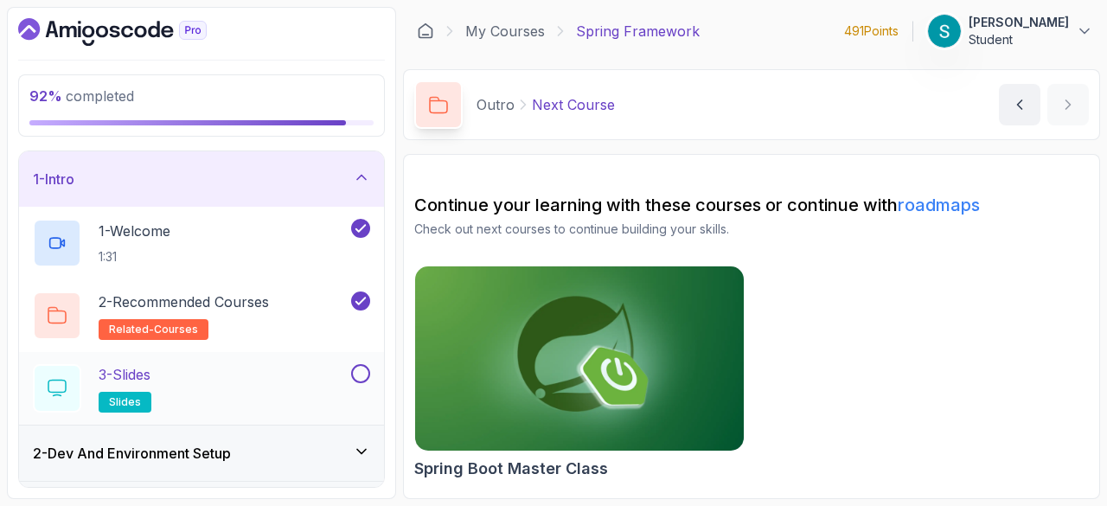
click at [368, 369] on button at bounding box center [360, 373] width 19 height 19
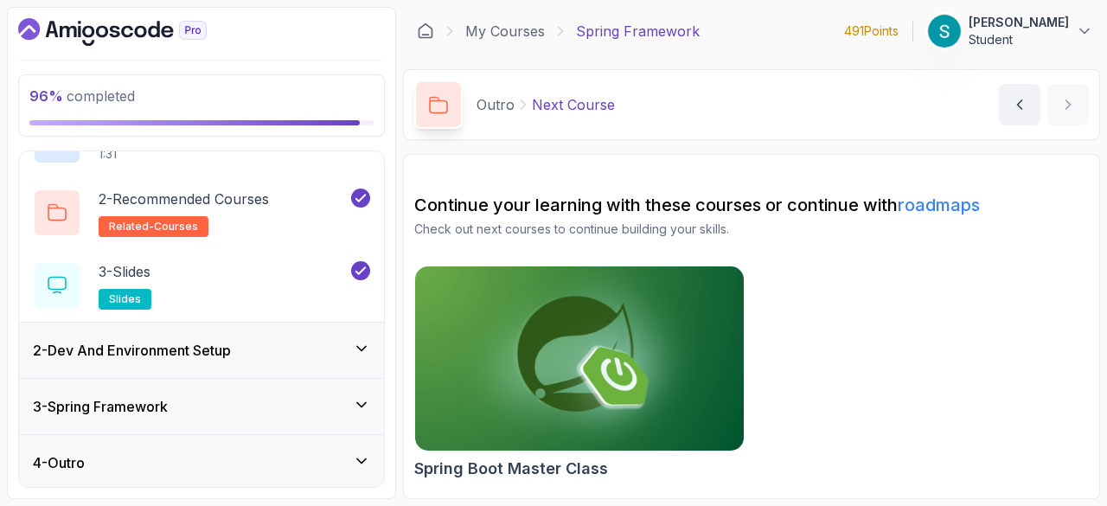
click at [355, 347] on icon at bounding box center [361, 348] width 17 height 17
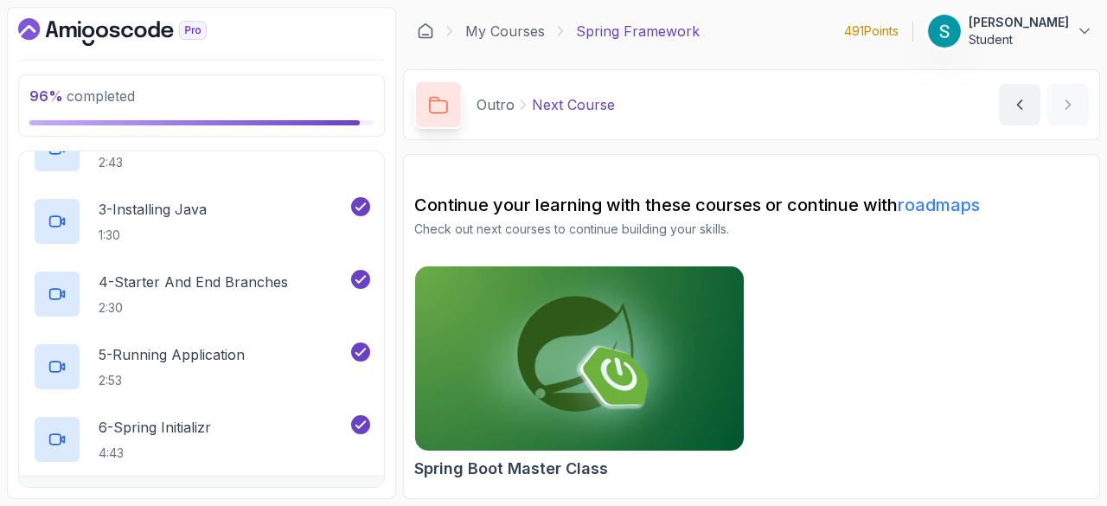
scroll to position [321, 0]
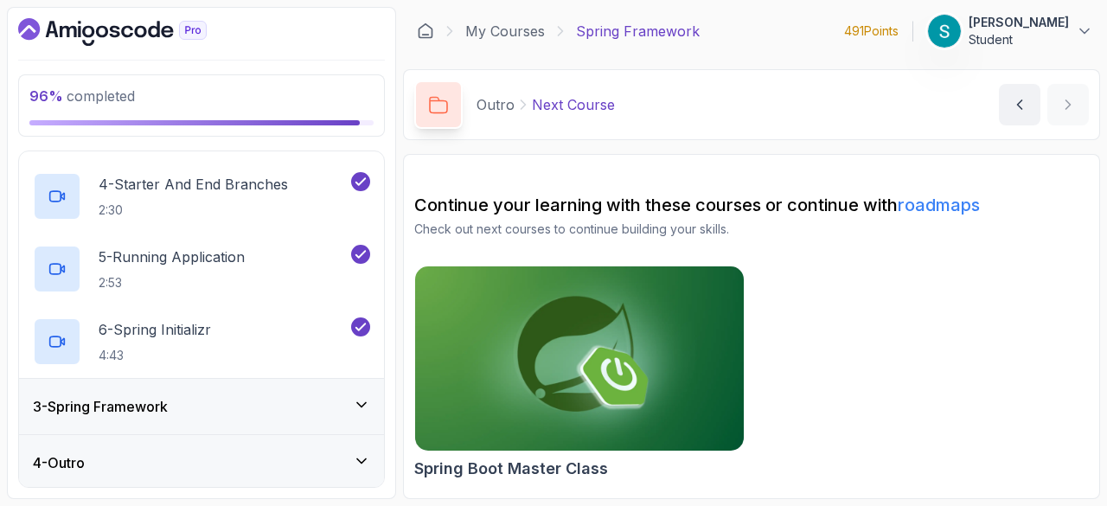
click at [320, 399] on div "3 - Spring Framework" at bounding box center [201, 406] width 337 height 21
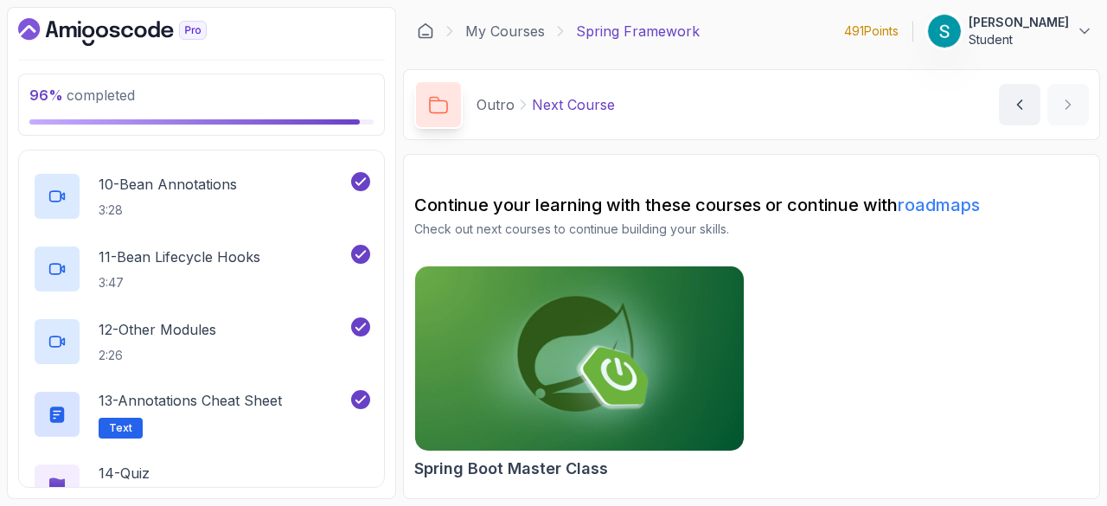
scroll to position [901, 0]
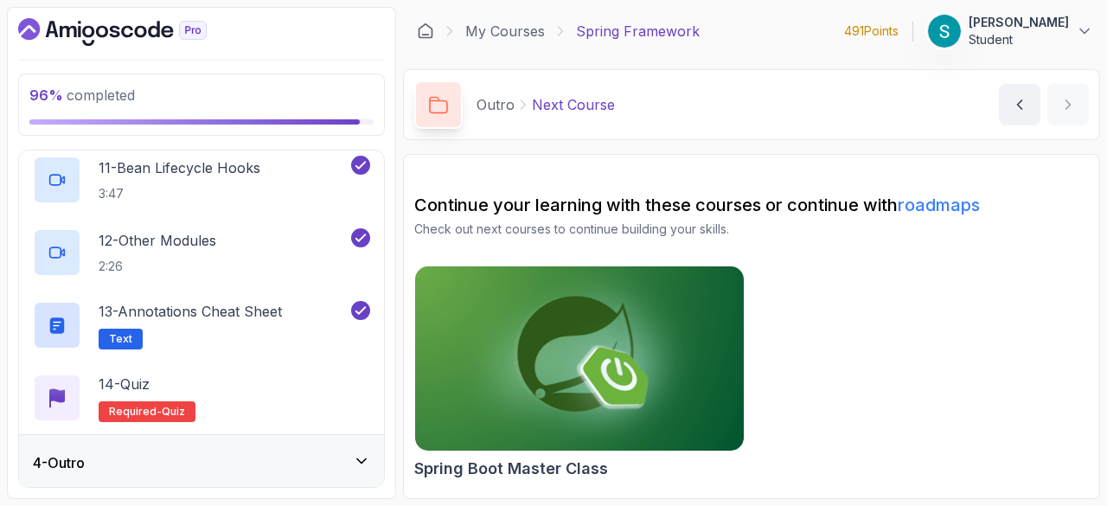
click at [318, 470] on div "4 - Outro" at bounding box center [201, 462] width 337 height 21
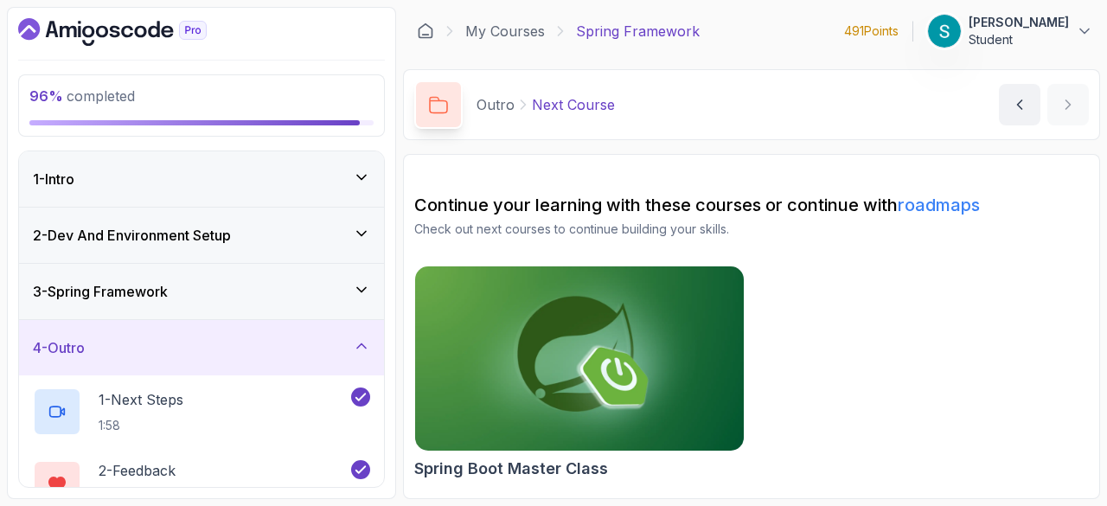
scroll to position [103, 0]
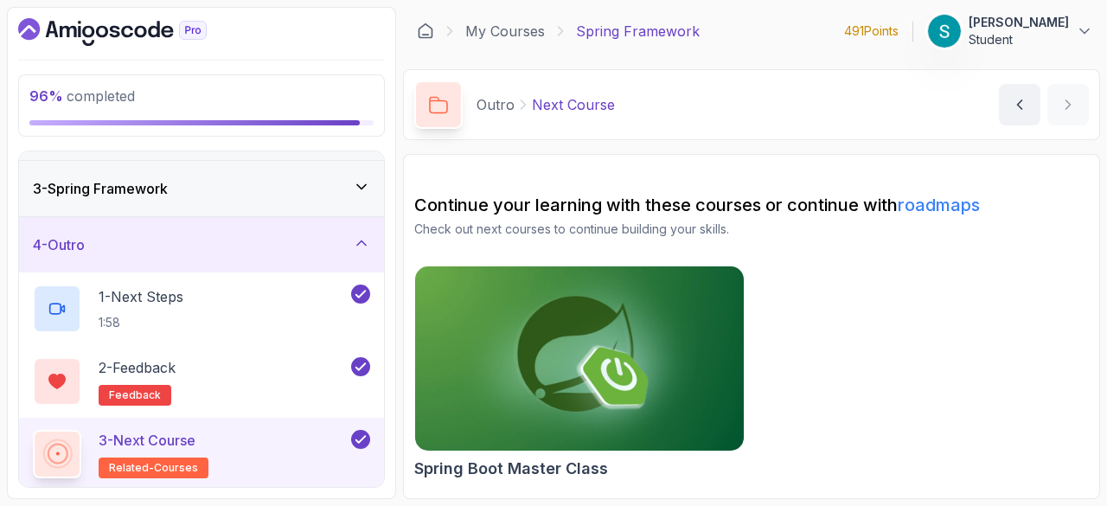
click at [211, 201] on div "3 - Spring Framework" at bounding box center [201, 188] width 365 height 55
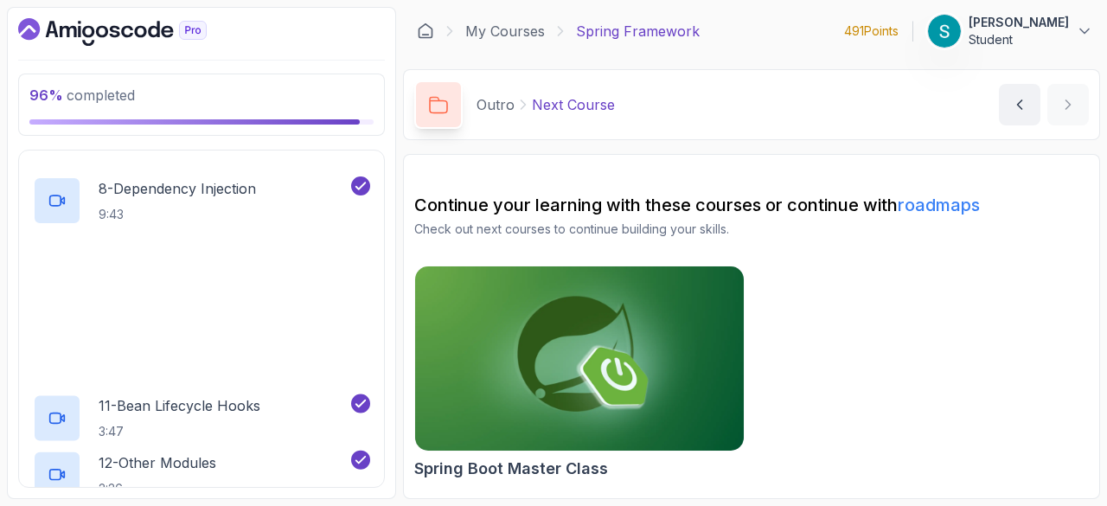
scroll to position [901, 0]
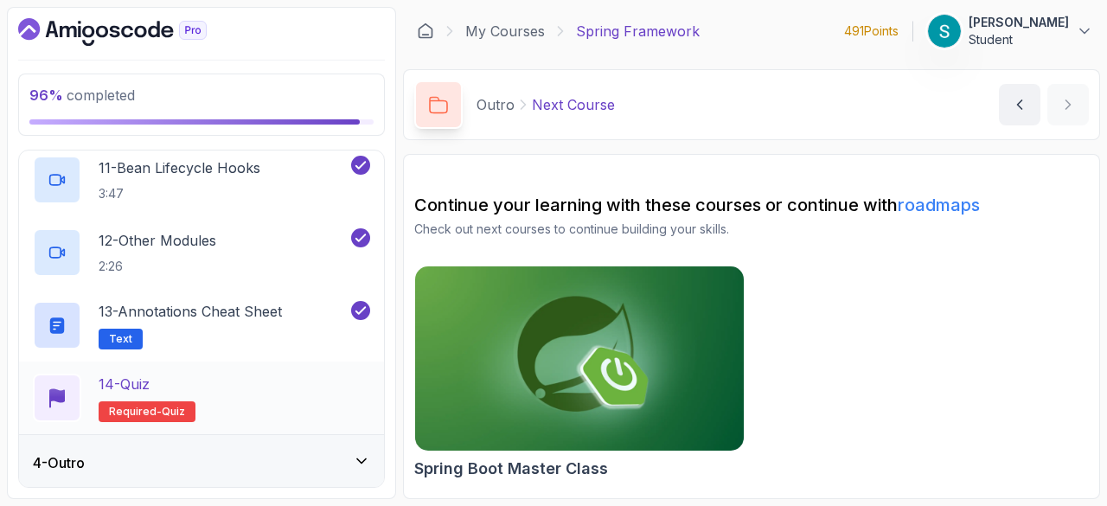
click at [161, 391] on div "14 - Quiz" at bounding box center [147, 384] width 97 height 21
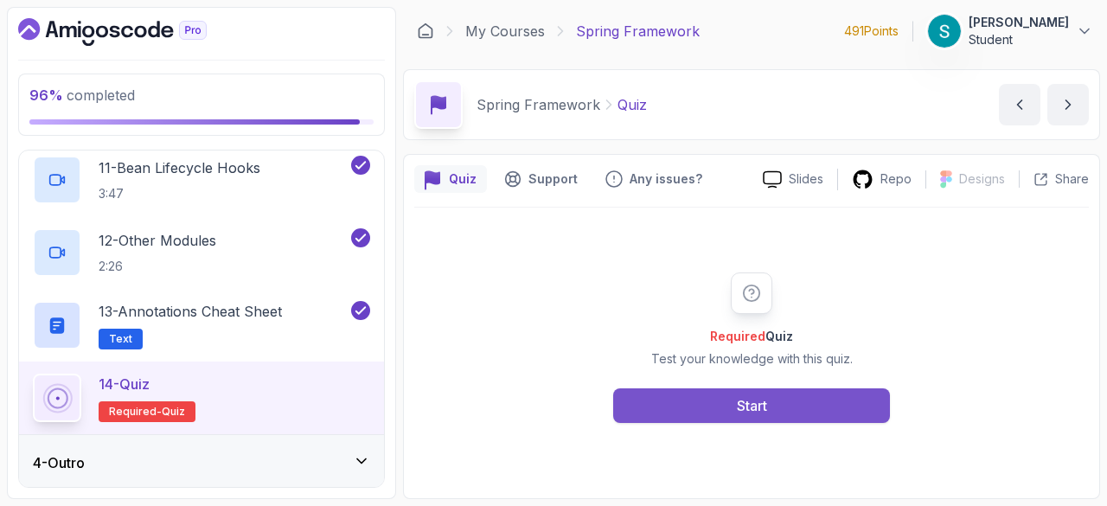
click at [692, 402] on button "Start" at bounding box center [751, 405] width 277 height 35
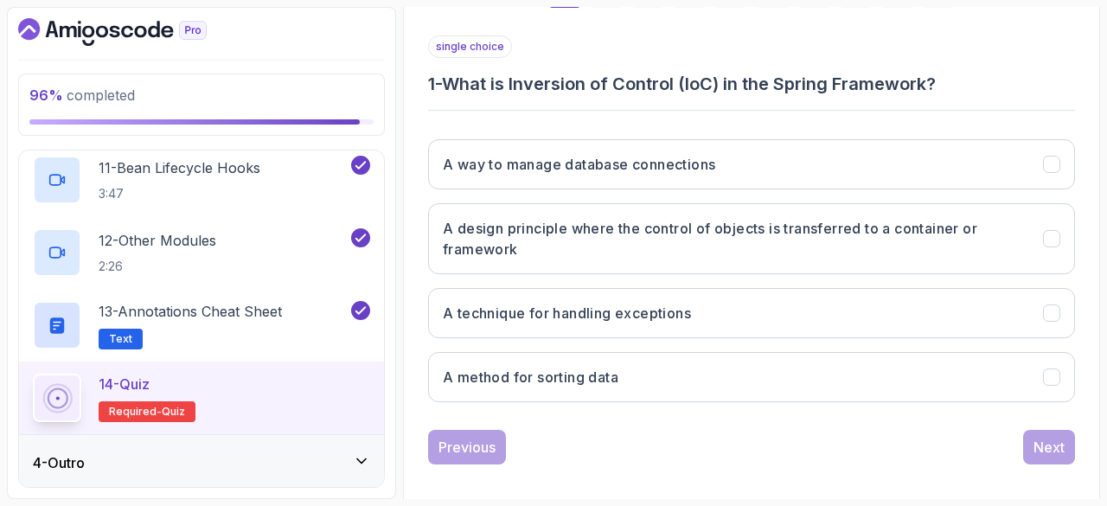
scroll to position [310, 0]
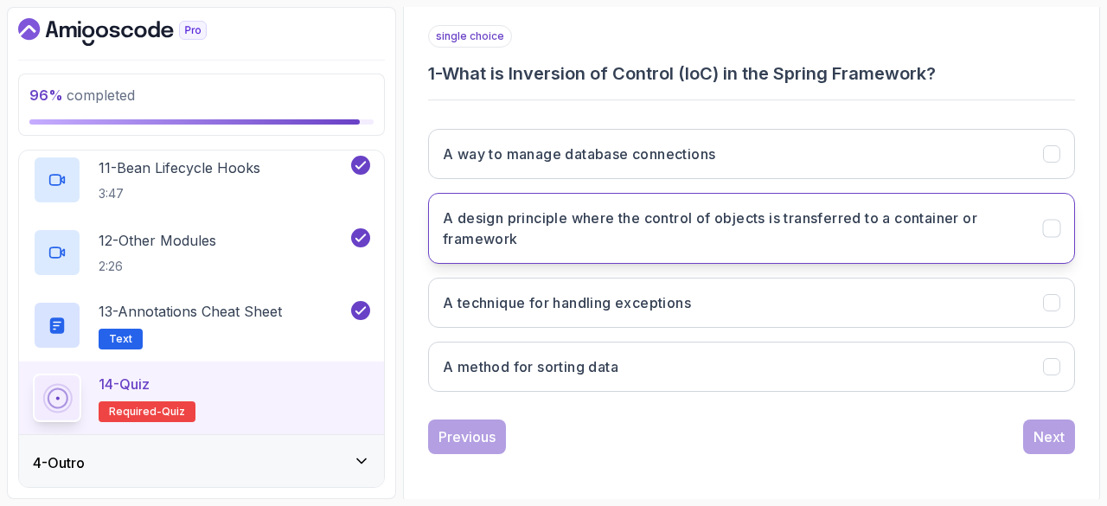
click at [694, 217] on h3 "A design principle where the control of objects is transferred to a container o…" at bounding box center [732, 229] width 579 height 42
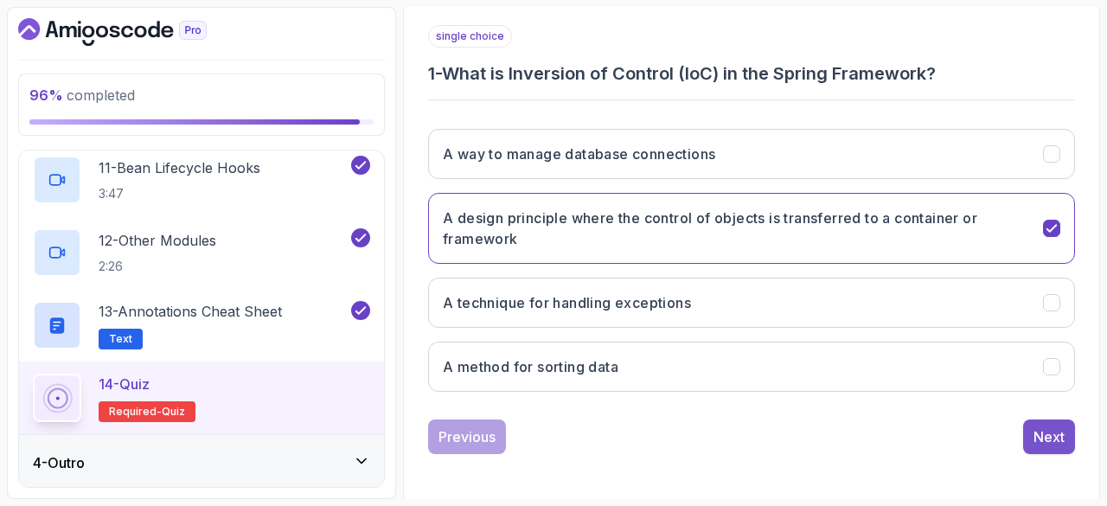
click at [1036, 435] on div "Next" at bounding box center [1048, 436] width 31 height 21
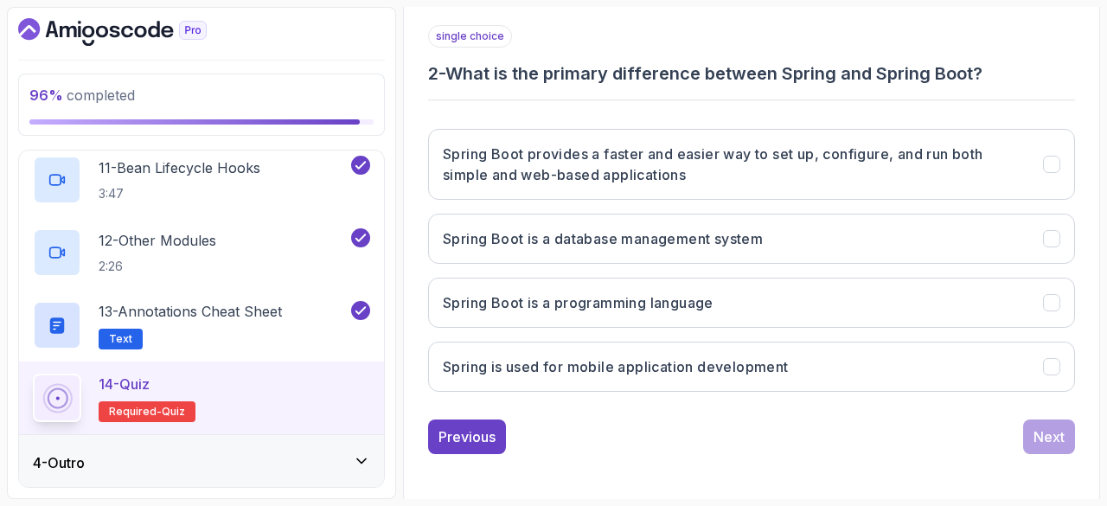
click at [553, 197] on div "Spring Boot provides a faster and easier way to set up, configure, and run both…" at bounding box center [751, 260] width 647 height 291
click at [553, 176] on h3 "Spring Boot provides a faster and easier way to set up, configure, and run both…" at bounding box center [732, 165] width 579 height 42
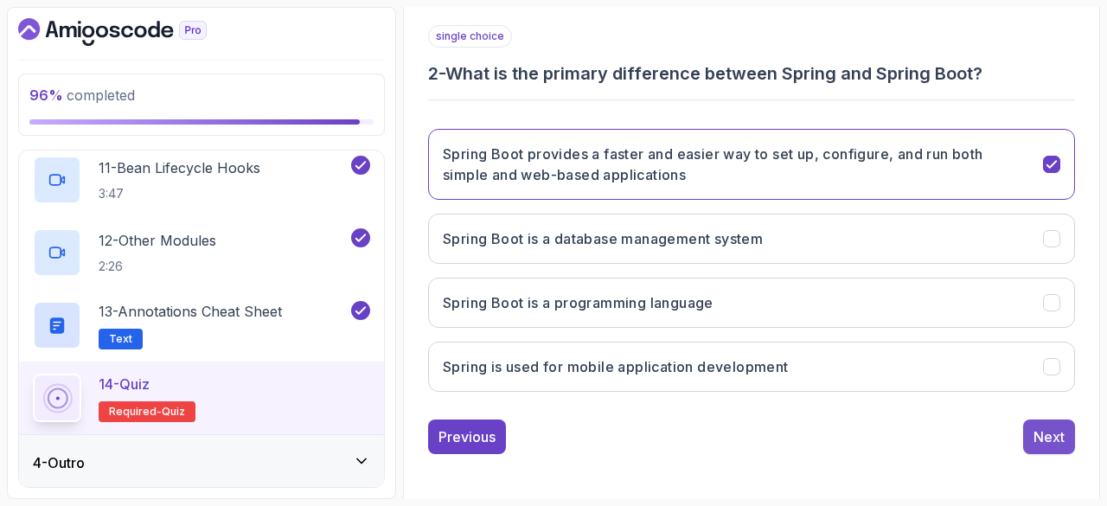
click at [1041, 435] on div "Next" at bounding box center [1048, 436] width 31 height 21
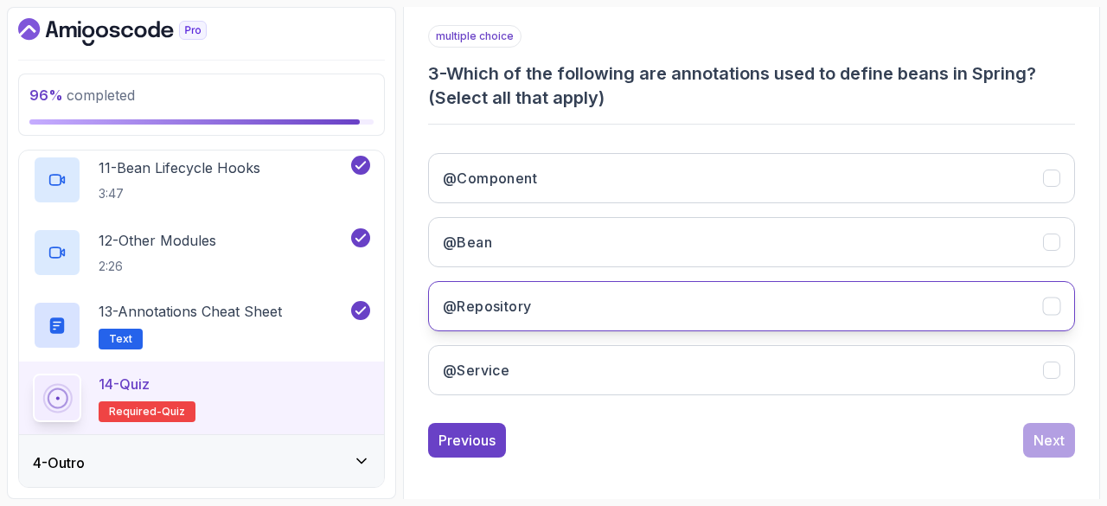
drag, startPoint x: 532, startPoint y: 351, endPoint x: 530, endPoint y: 320, distance: 31.2
click at [530, 320] on div "@Component @Bean @Repository @Service" at bounding box center [751, 274] width 647 height 270
click at [530, 320] on button "@Repository" at bounding box center [751, 306] width 647 height 50
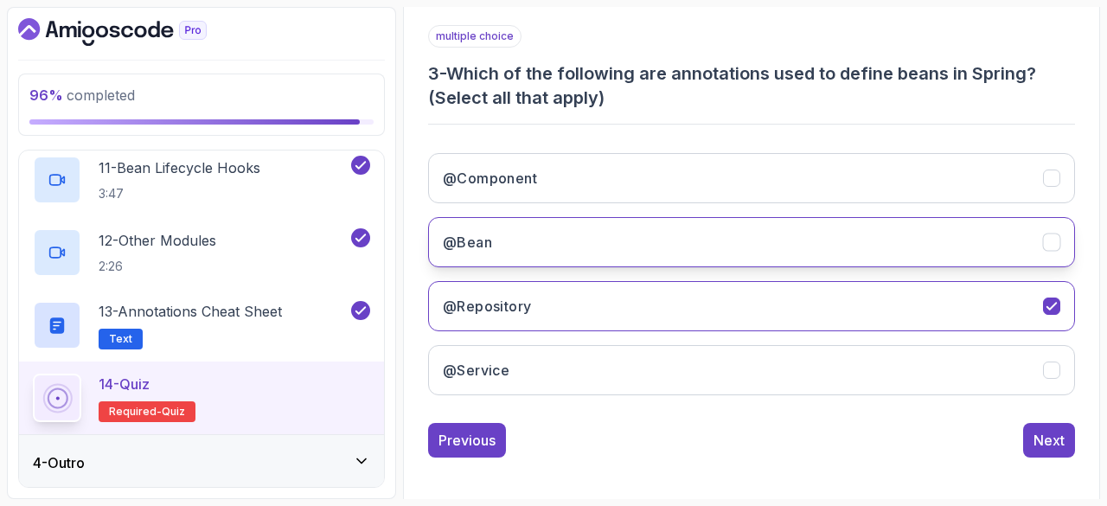
click at [529, 241] on button "@Bean" at bounding box center [751, 242] width 647 height 50
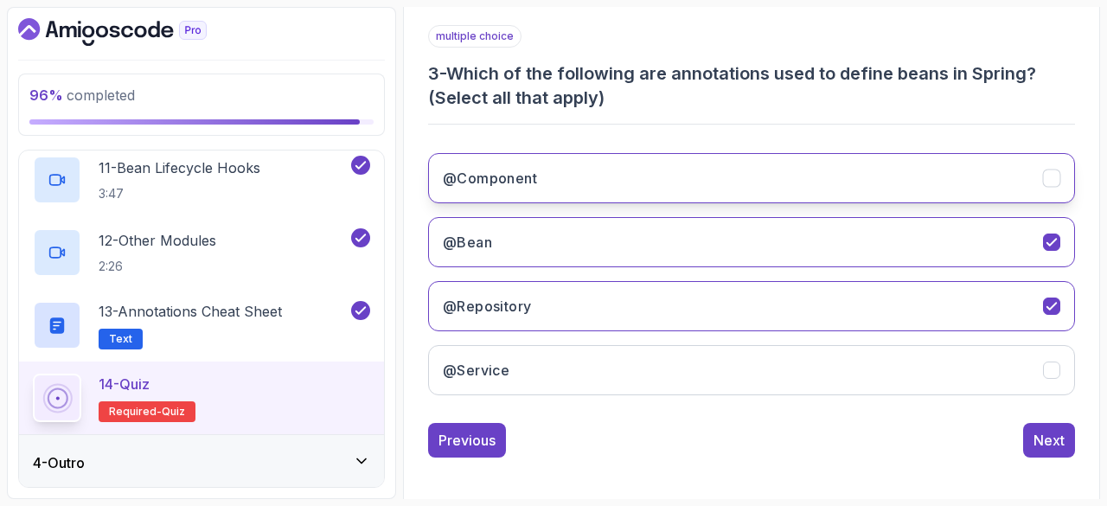
click at [528, 160] on button "@Component" at bounding box center [751, 178] width 647 height 50
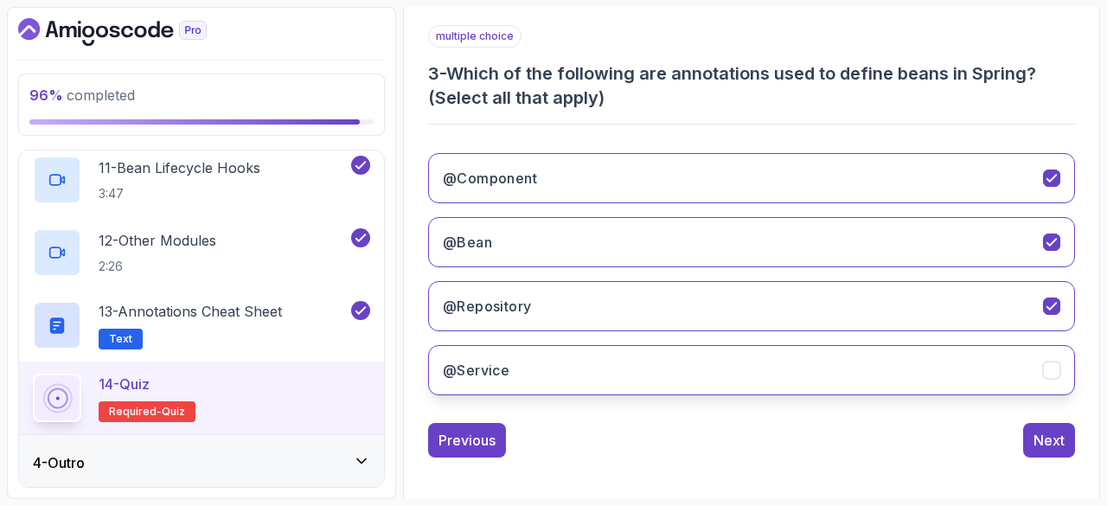
click at [524, 366] on button "@Service" at bounding box center [751, 370] width 647 height 50
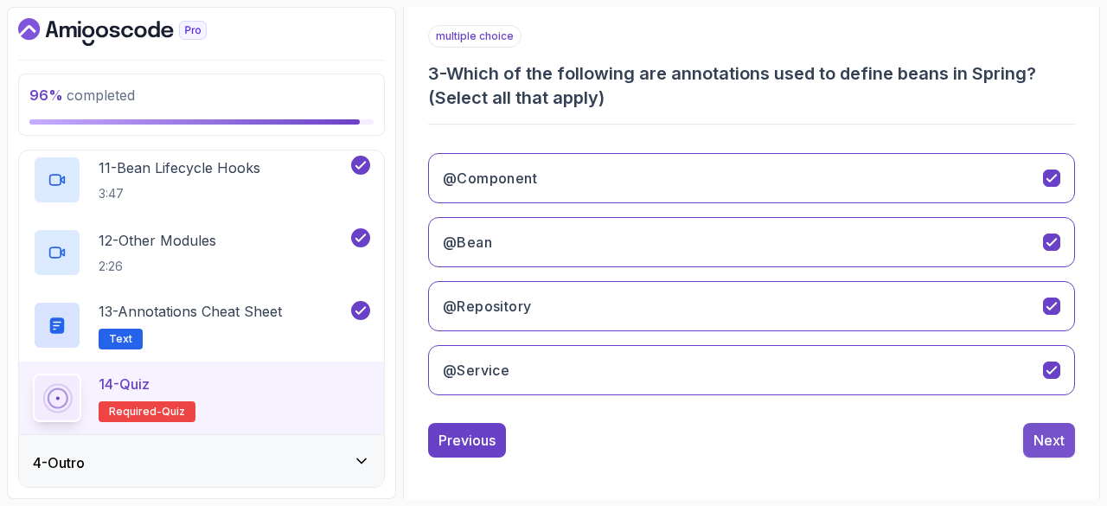
click at [1062, 451] on button "Next" at bounding box center [1049, 440] width 52 height 35
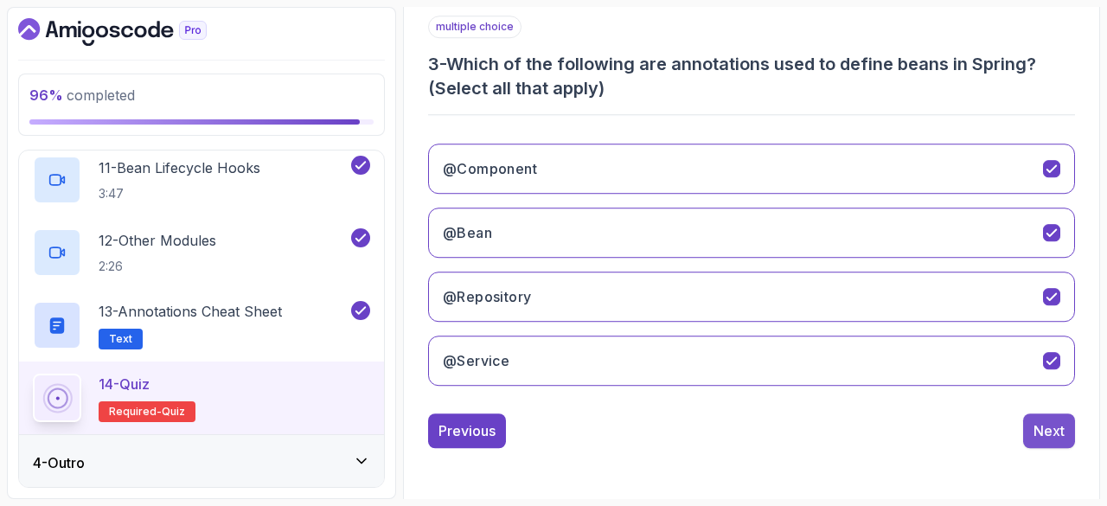
scroll to position [290, 0]
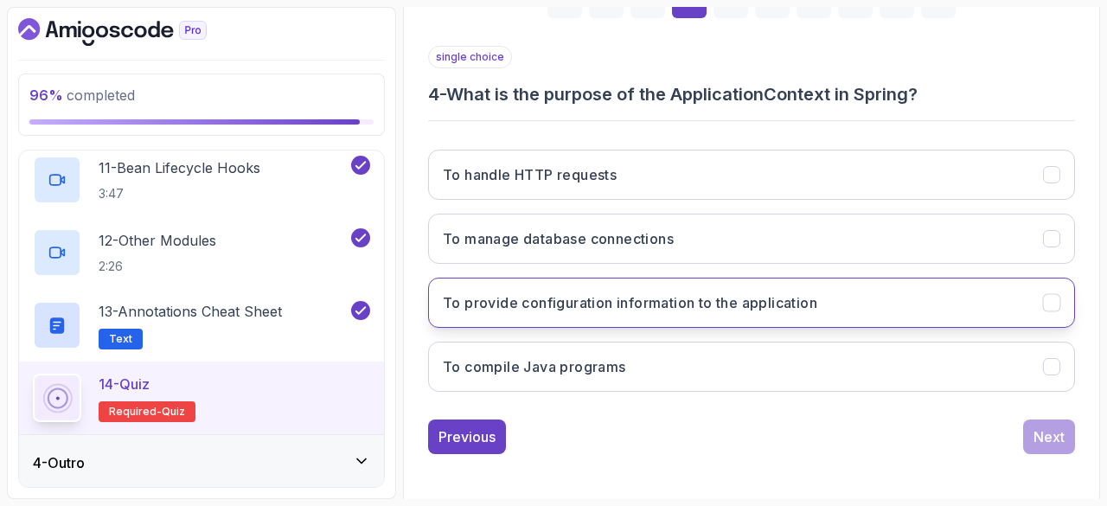
click at [644, 285] on button "To provide configuration information to the application" at bounding box center [751, 303] width 647 height 50
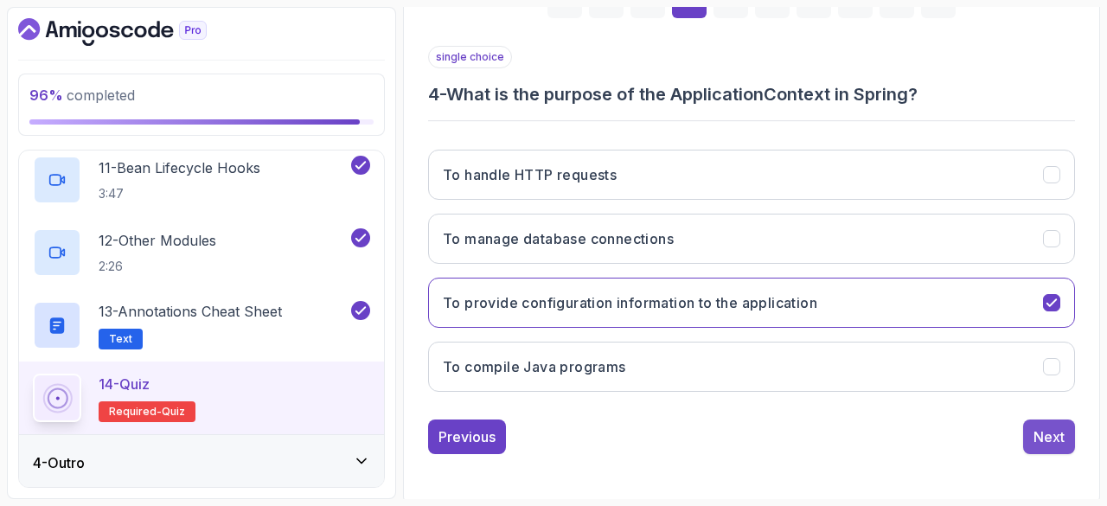
click at [1046, 432] on div "Next" at bounding box center [1048, 436] width 31 height 21
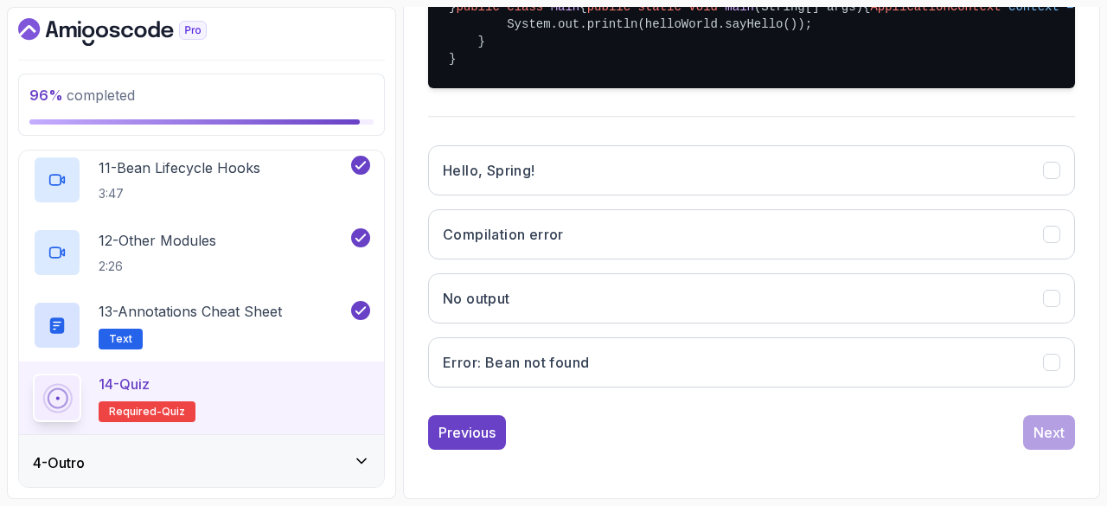
scroll to position [652, 0]
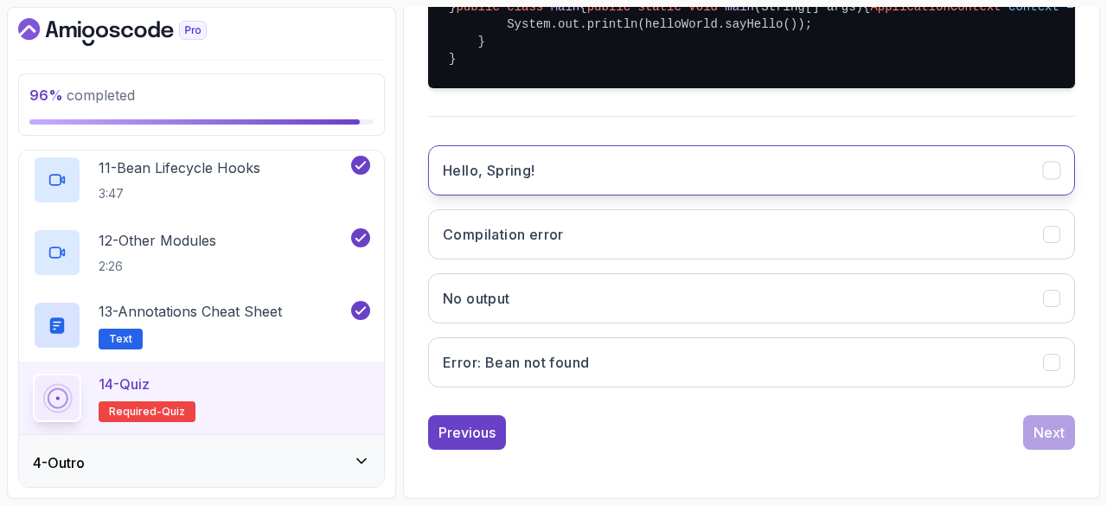
click at [630, 162] on button "Hello, Spring!" at bounding box center [751, 170] width 647 height 50
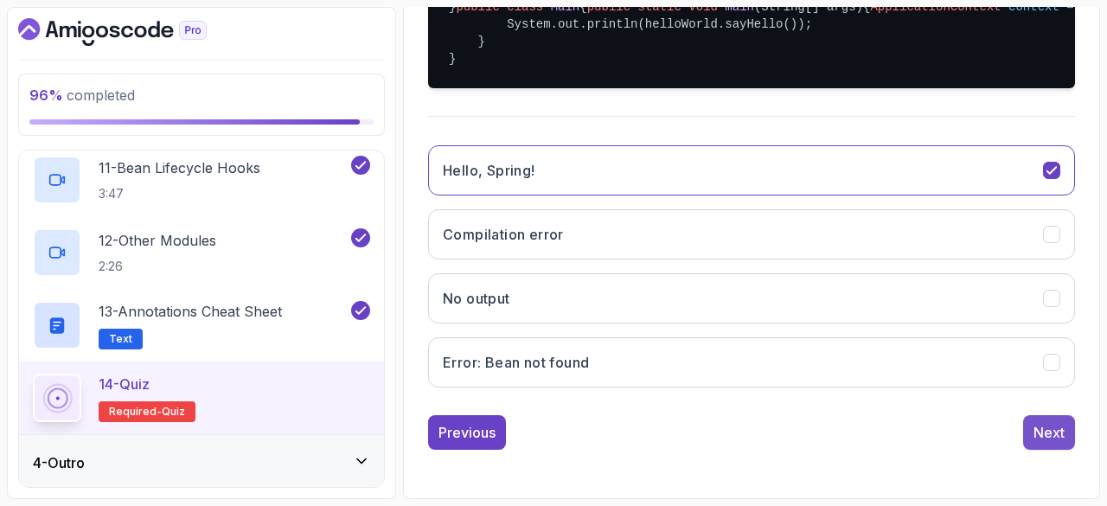
click at [1031, 435] on button "Next" at bounding box center [1049, 432] width 52 height 35
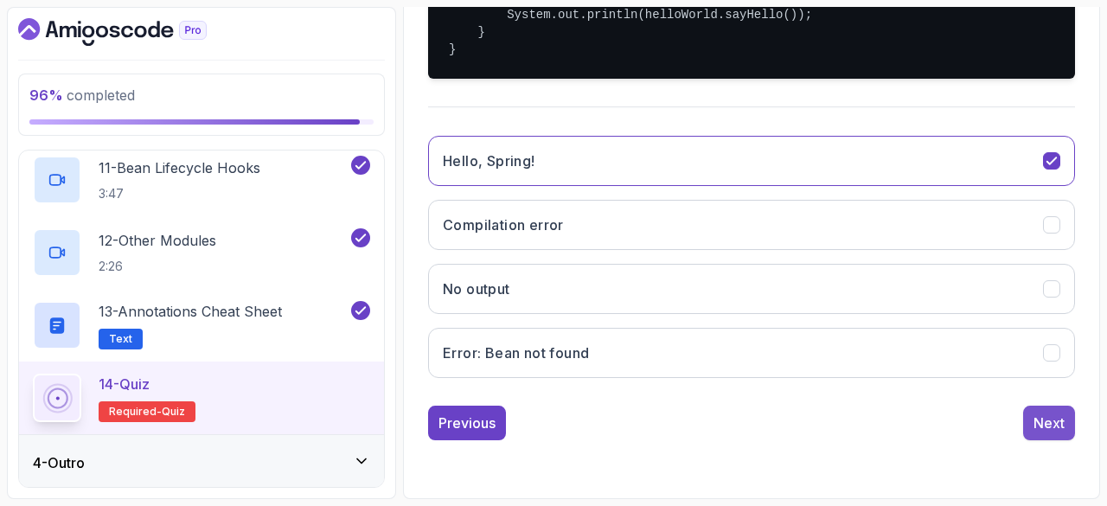
scroll to position [290, 0]
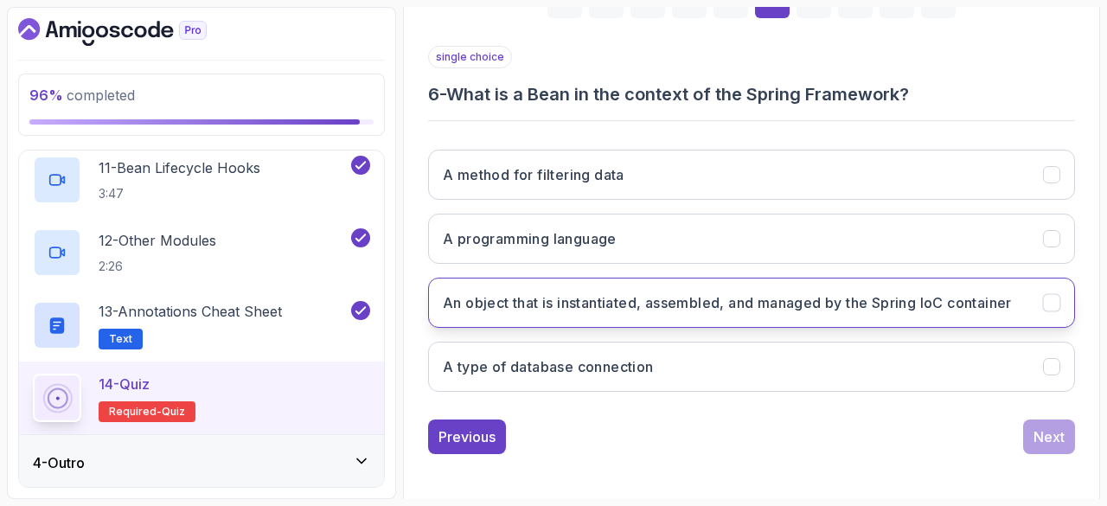
click at [784, 319] on button "An object that is instantiated, assembled, and managed by the Spring IoC contai…" at bounding box center [751, 303] width 647 height 50
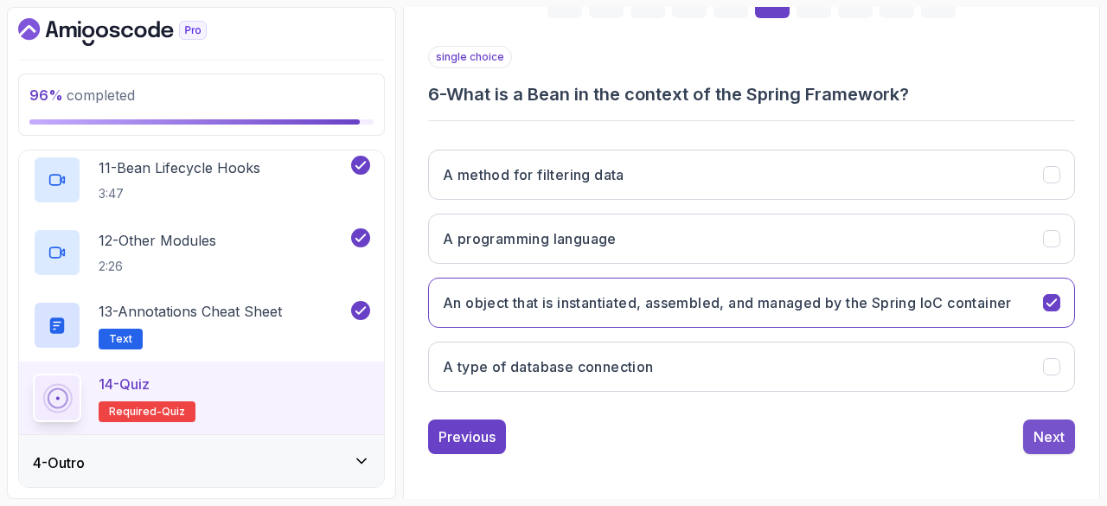
click at [1054, 432] on div "Next" at bounding box center [1048, 436] width 31 height 21
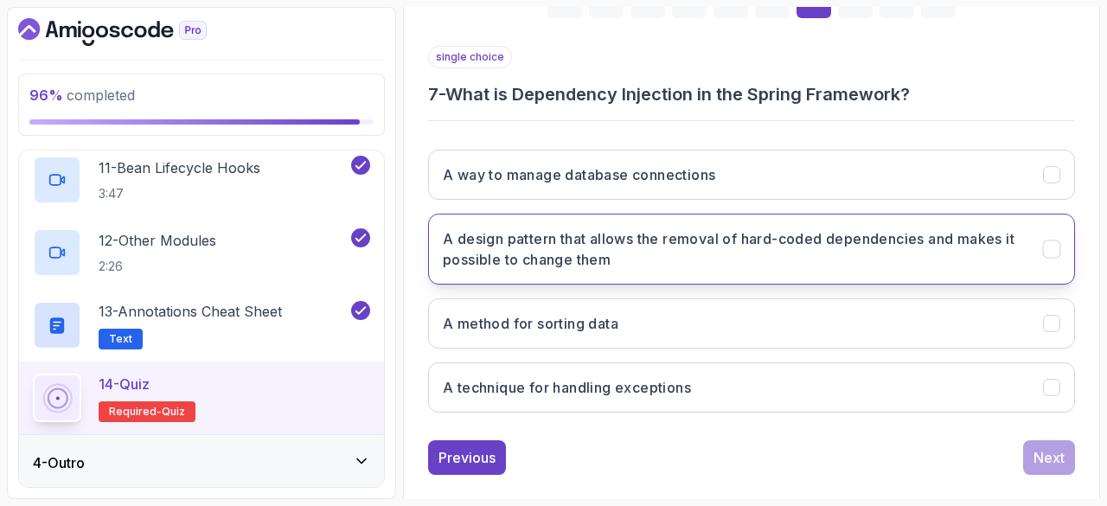
click at [675, 260] on h3 "A design pattern that allows the removal of hard-coded dependencies and makes i…" at bounding box center [732, 249] width 579 height 42
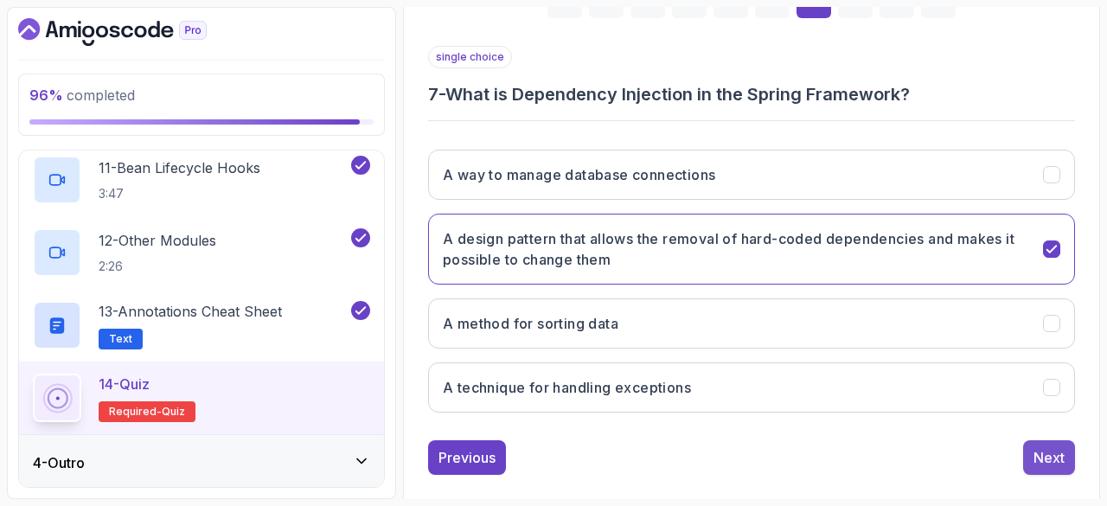
click at [1045, 453] on div "Next" at bounding box center [1048, 457] width 31 height 21
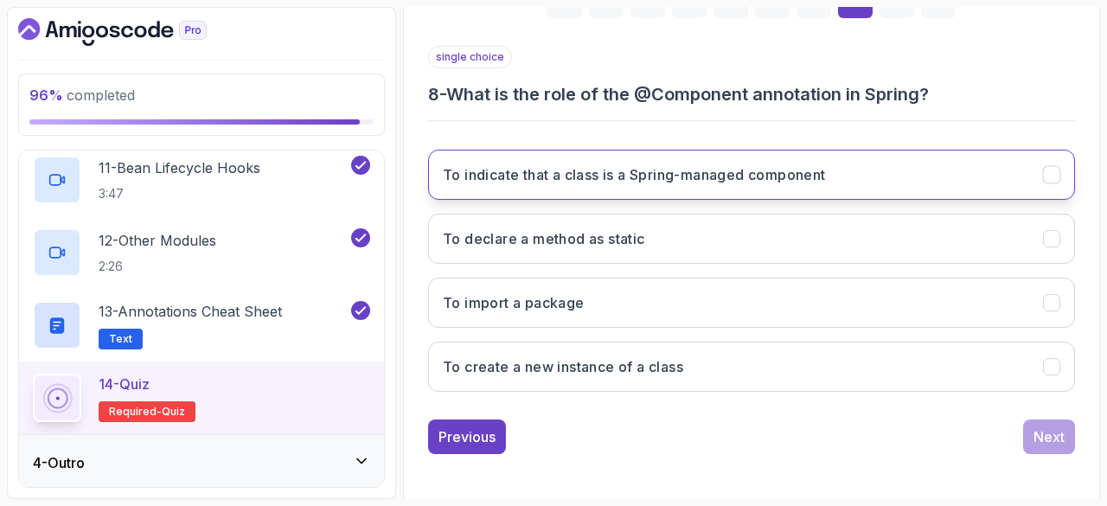
click at [769, 188] on button "To indicate that a class is a Spring-managed component" at bounding box center [751, 175] width 647 height 50
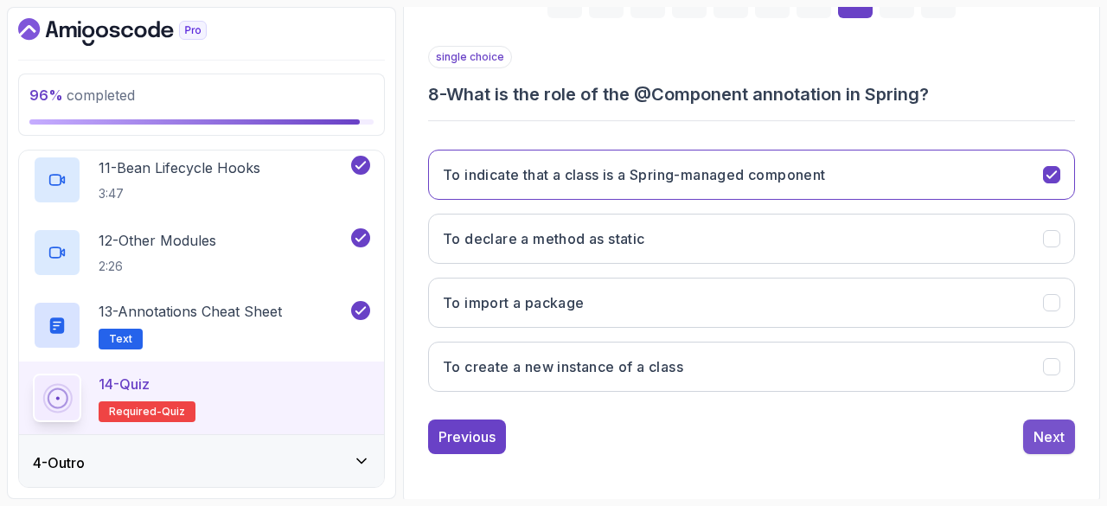
click at [1057, 431] on div "Next" at bounding box center [1048, 436] width 31 height 21
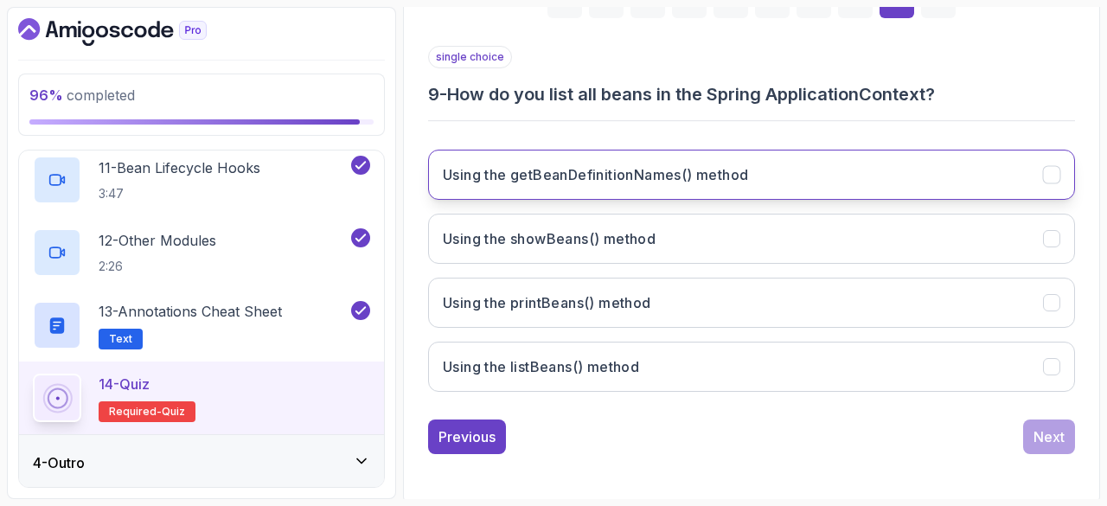
click at [745, 191] on button "Using the getBeanDefinitionNames() method" at bounding box center [751, 175] width 647 height 50
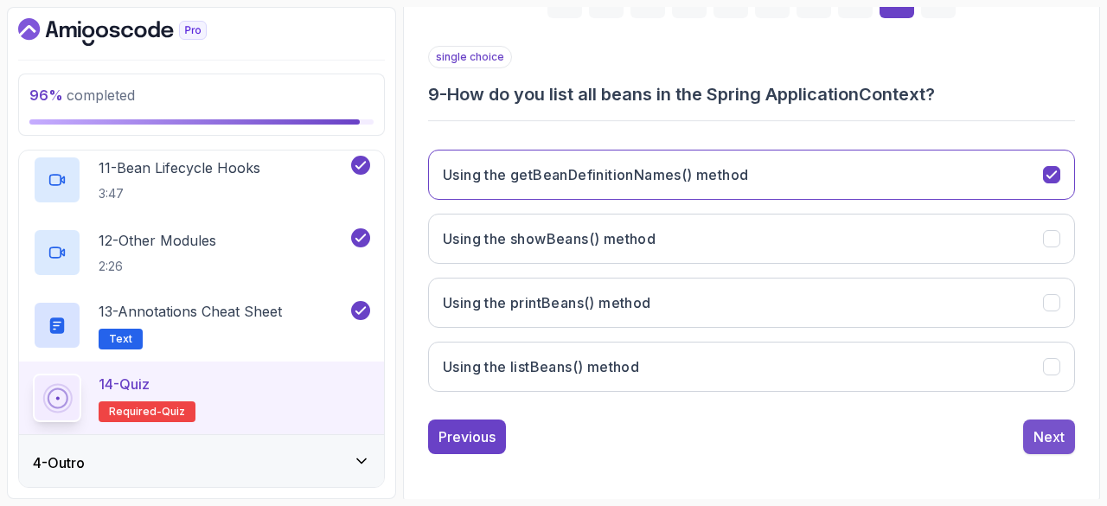
click at [1062, 428] on div "Next" at bounding box center [1048, 436] width 31 height 21
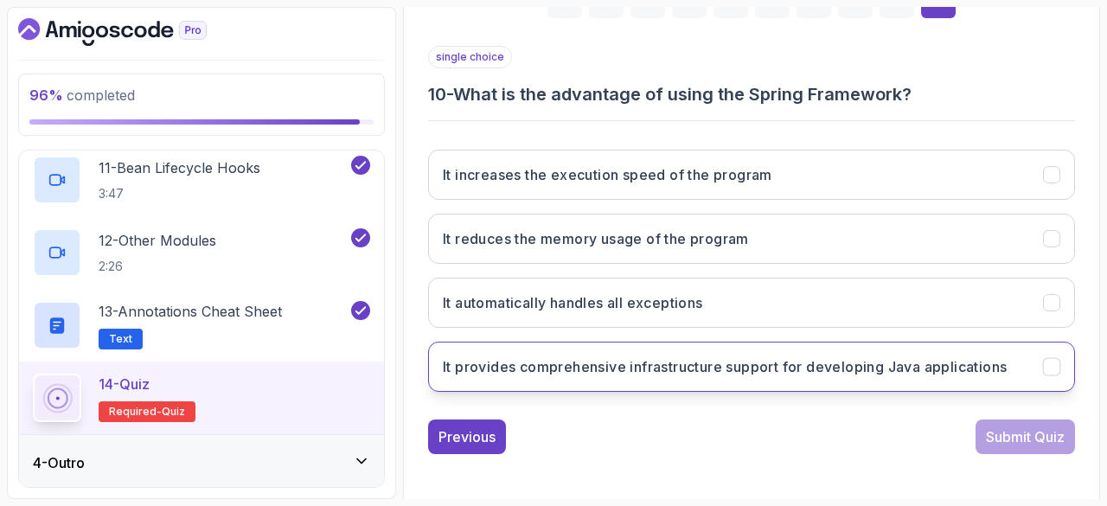
click at [775, 380] on button "It provides comprehensive infrastructure support for developing Java applicatio…" at bounding box center [751, 367] width 647 height 50
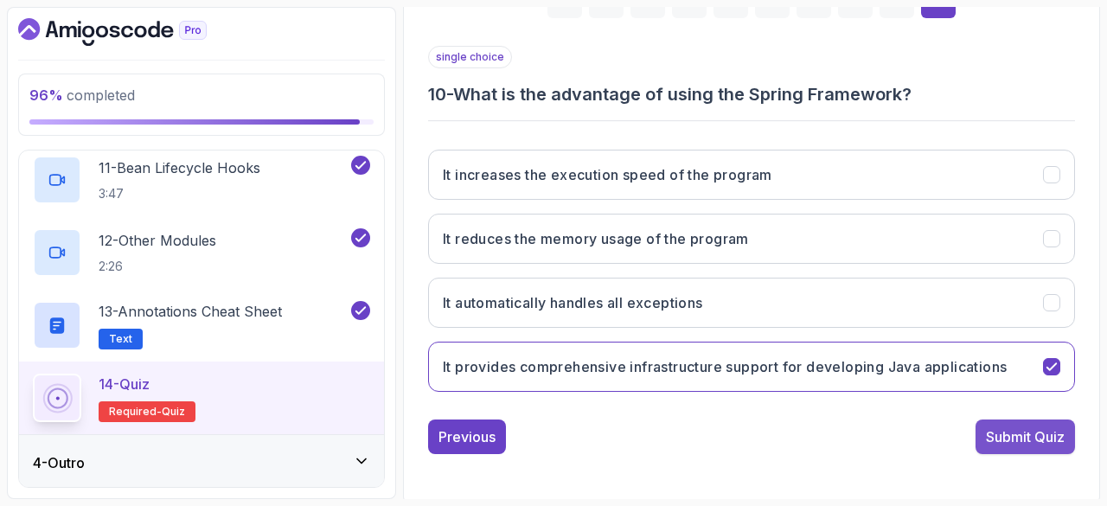
click at [1040, 435] on div "Submit Quiz" at bounding box center [1025, 436] width 79 height 21
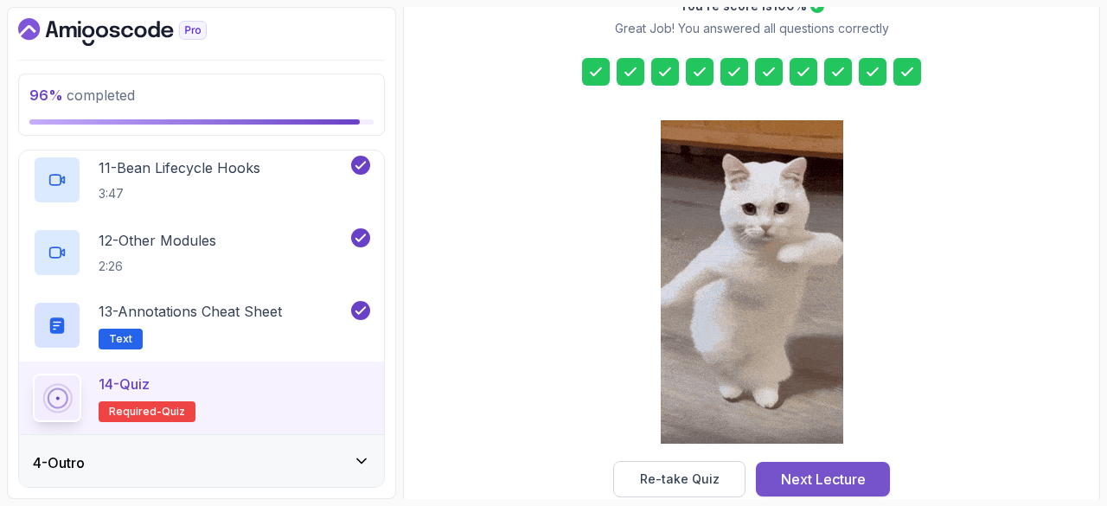
click at [833, 471] on div "Next Lecture" at bounding box center [823, 479] width 85 height 21
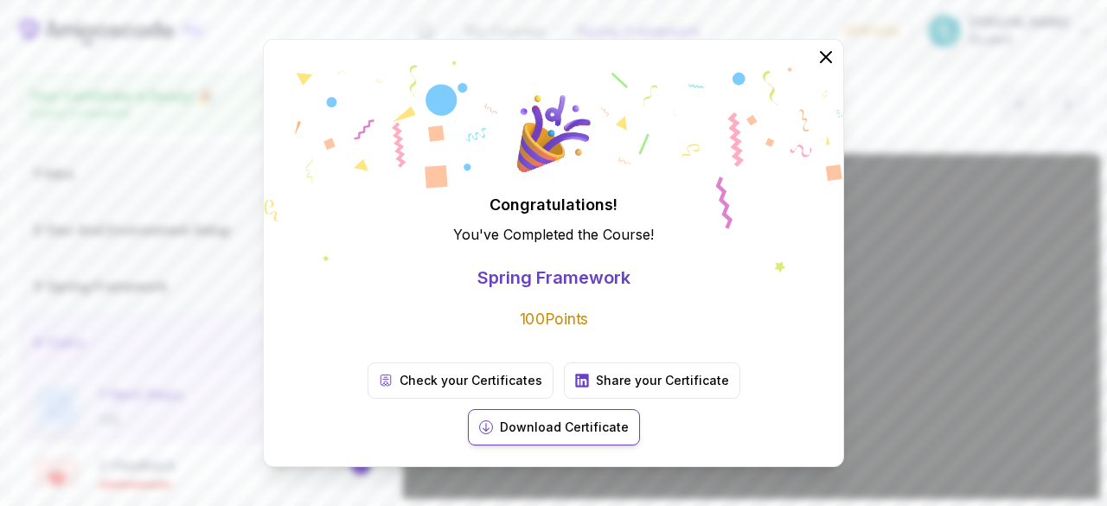
click at [629, 419] on p "Download Certificate" at bounding box center [564, 427] width 129 height 17
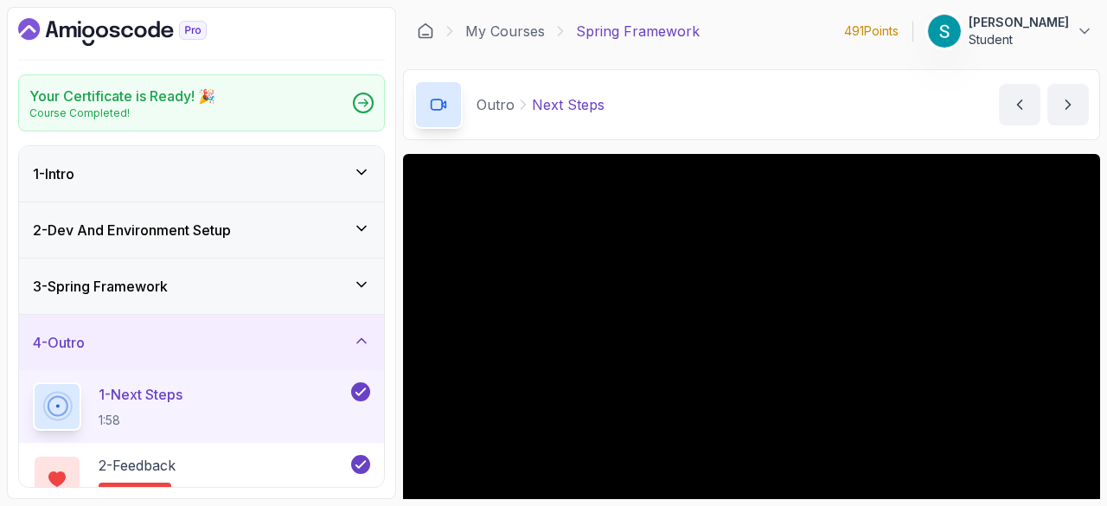
click at [143, 22] on icon "Dashboard" at bounding box center [112, 32] width 189 height 28
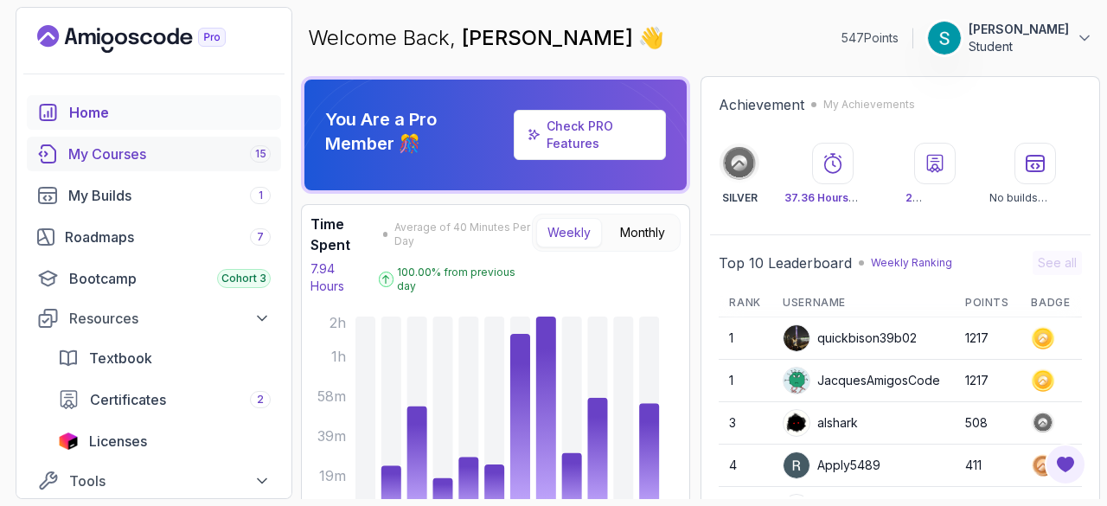
click at [135, 147] on div "My Courses 15" at bounding box center [169, 154] width 202 height 21
click at [100, 238] on div "Roadmaps 7" at bounding box center [168, 237] width 206 height 21
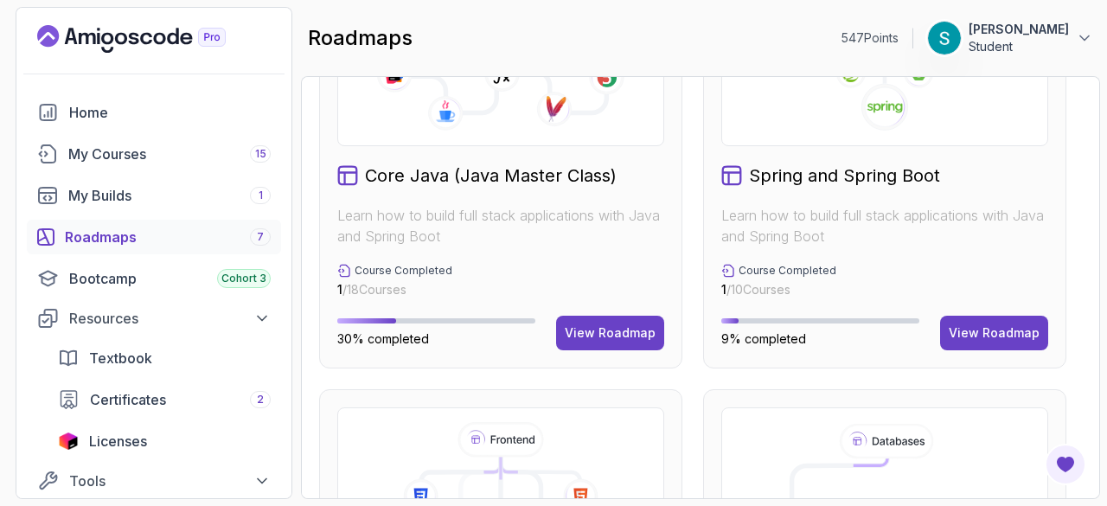
scroll to position [564, 0]
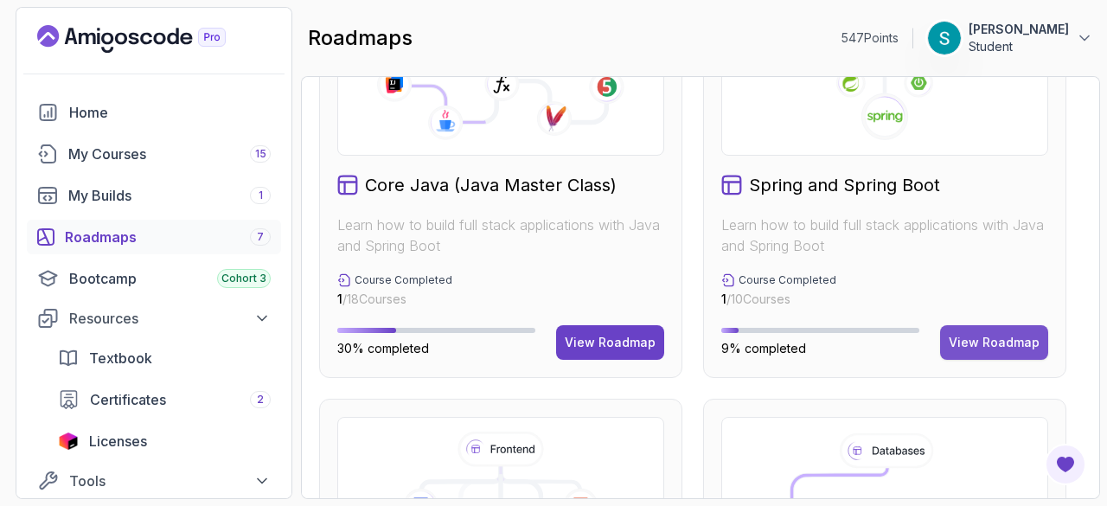
click at [1020, 339] on div "View Roadmap" at bounding box center [994, 342] width 91 height 17
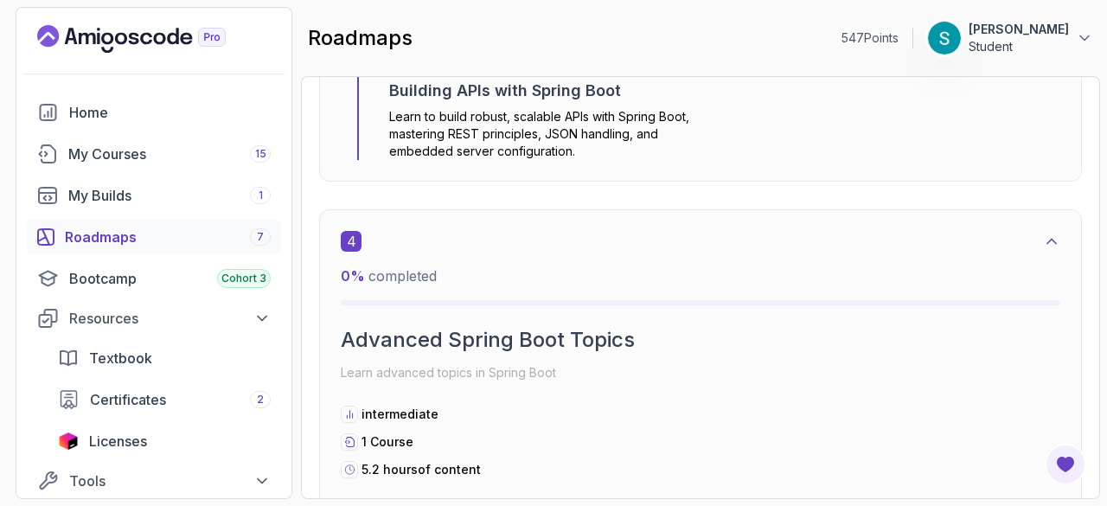
scroll to position [2322, 0]
click at [99, 241] on div "Roadmaps 7" at bounding box center [168, 237] width 206 height 21
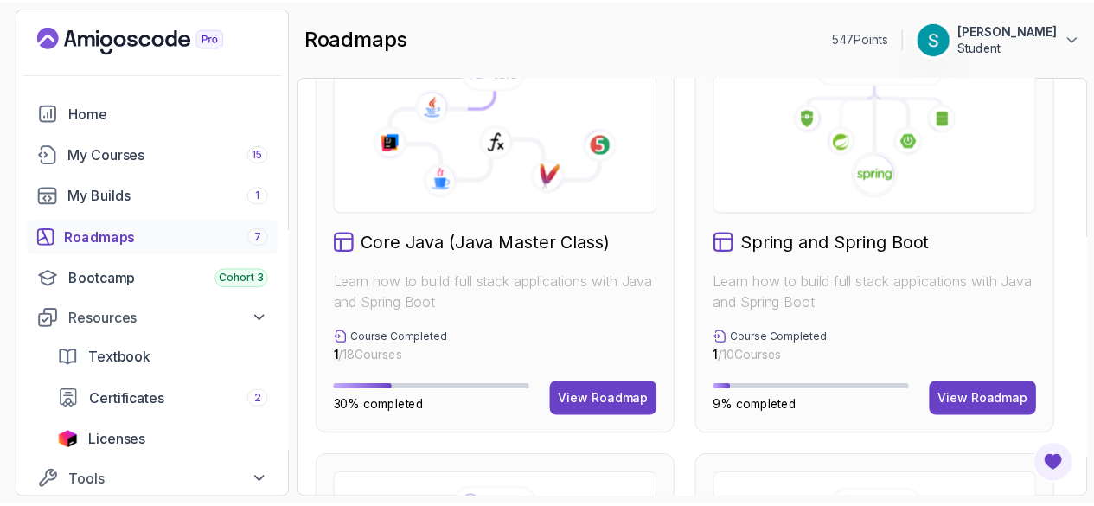
scroll to position [510, 0]
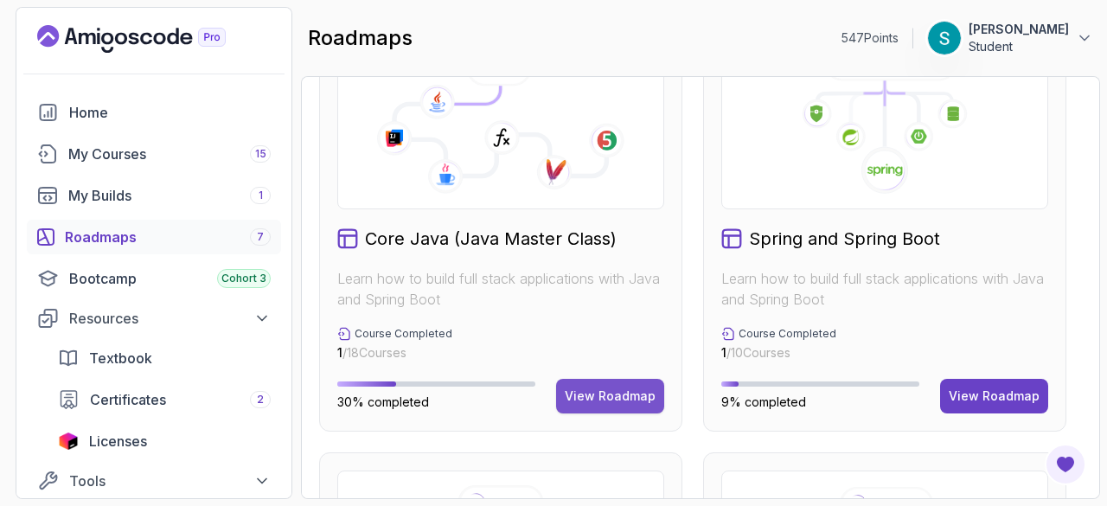
click at [611, 400] on div "View Roadmap" at bounding box center [610, 395] width 91 height 17
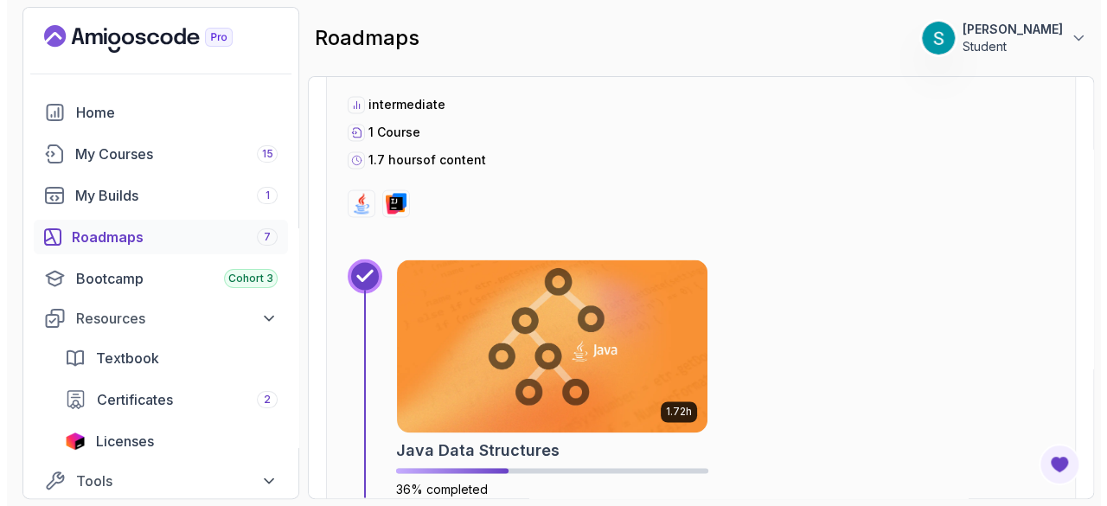
scroll to position [4562, 0]
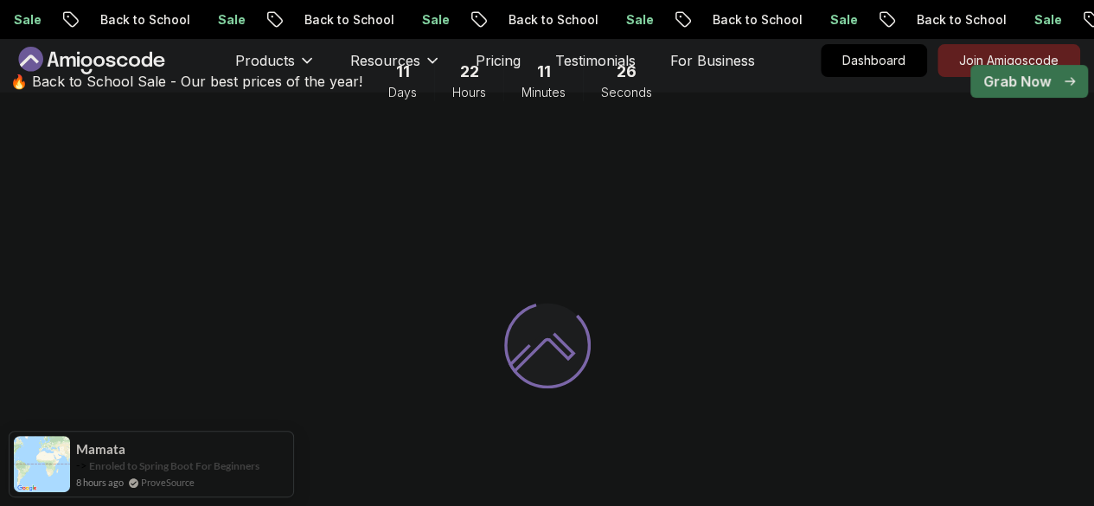
scroll to position [95, 0]
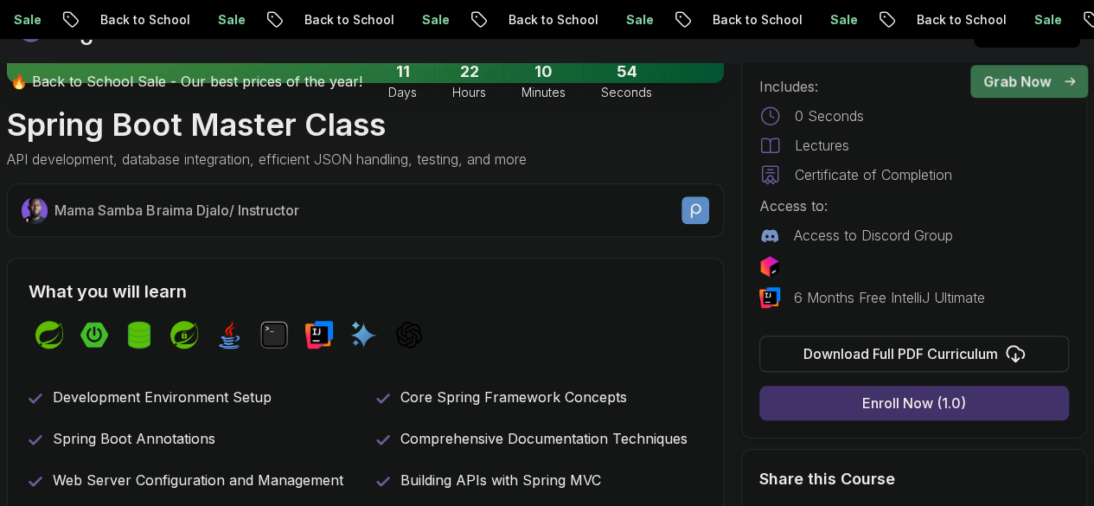
scroll to position [548, 0]
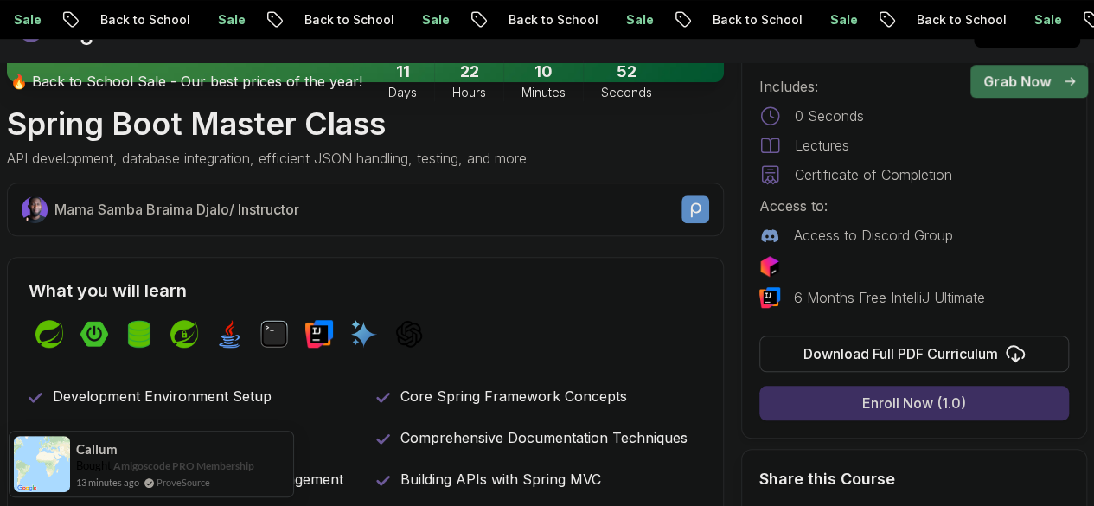
click at [844, 411] on button "Enroll Now (1.0)" at bounding box center [914, 403] width 310 height 35
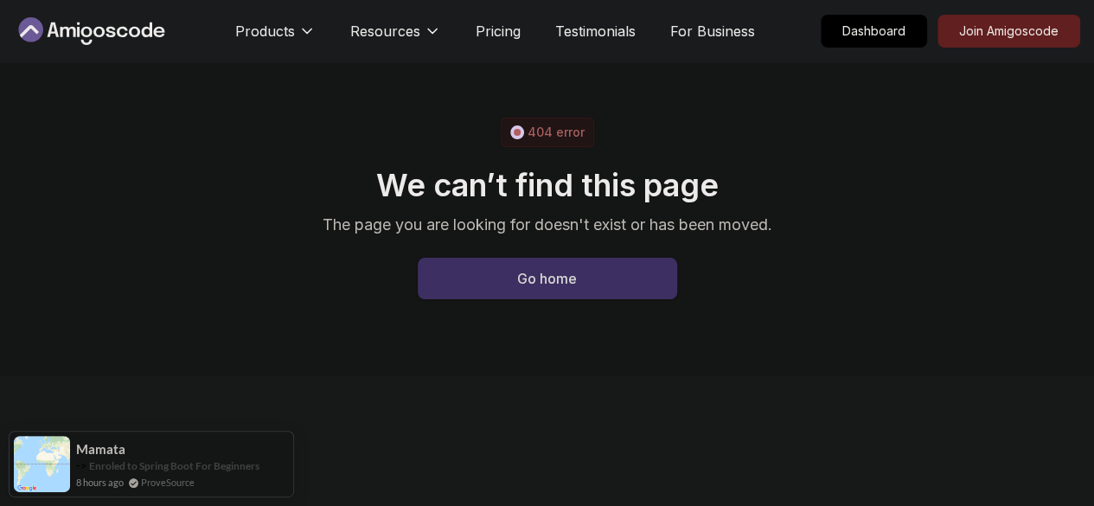
click at [644, 276] on button "Go home" at bounding box center [547, 279] width 259 height 42
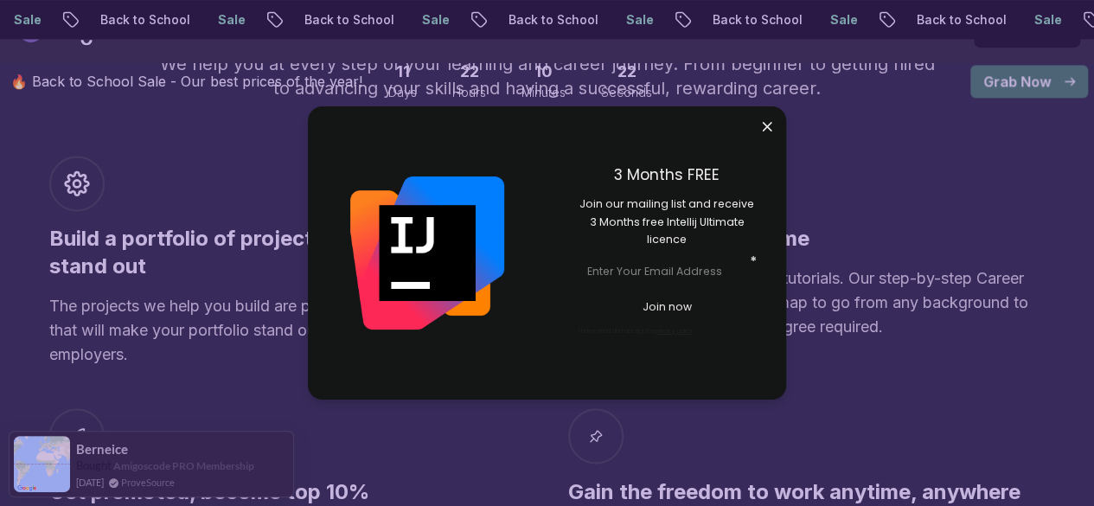
scroll to position [1213, 0]
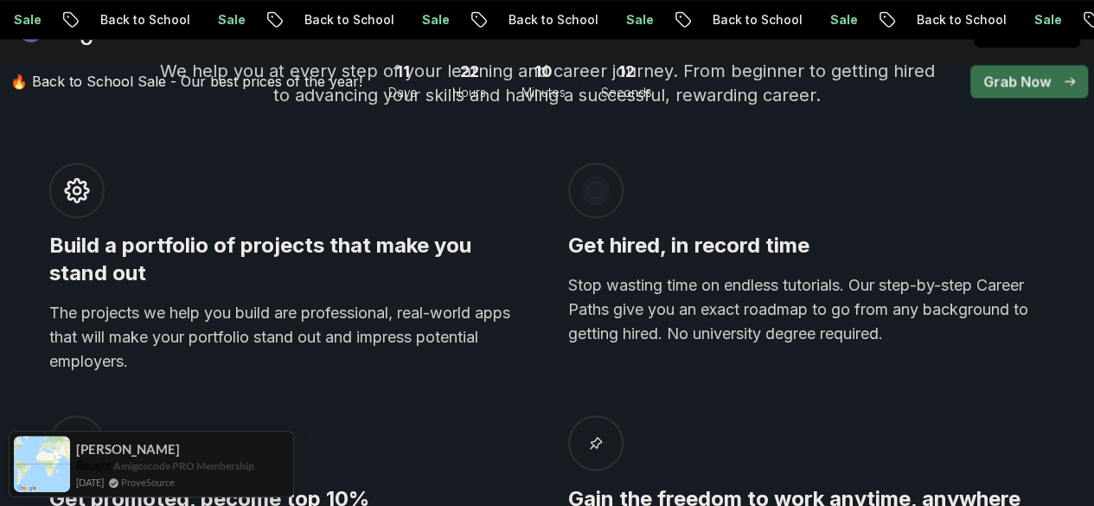
scroll to position [1205, 0]
click at [76, 186] on icon at bounding box center [77, 191] width 28 height 28
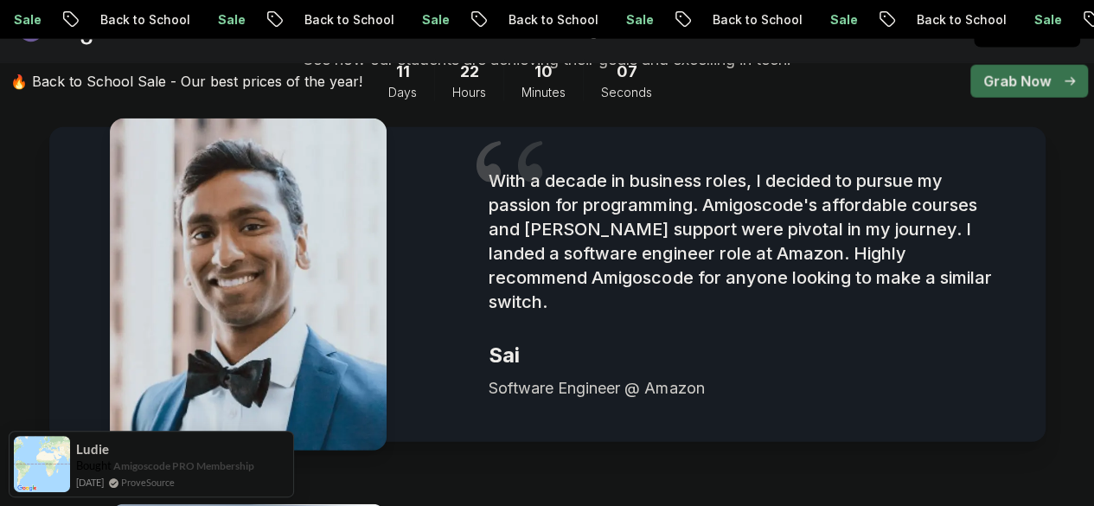
scroll to position [2191, 0]
